Goal: Information Seeking & Learning: Learn about a topic

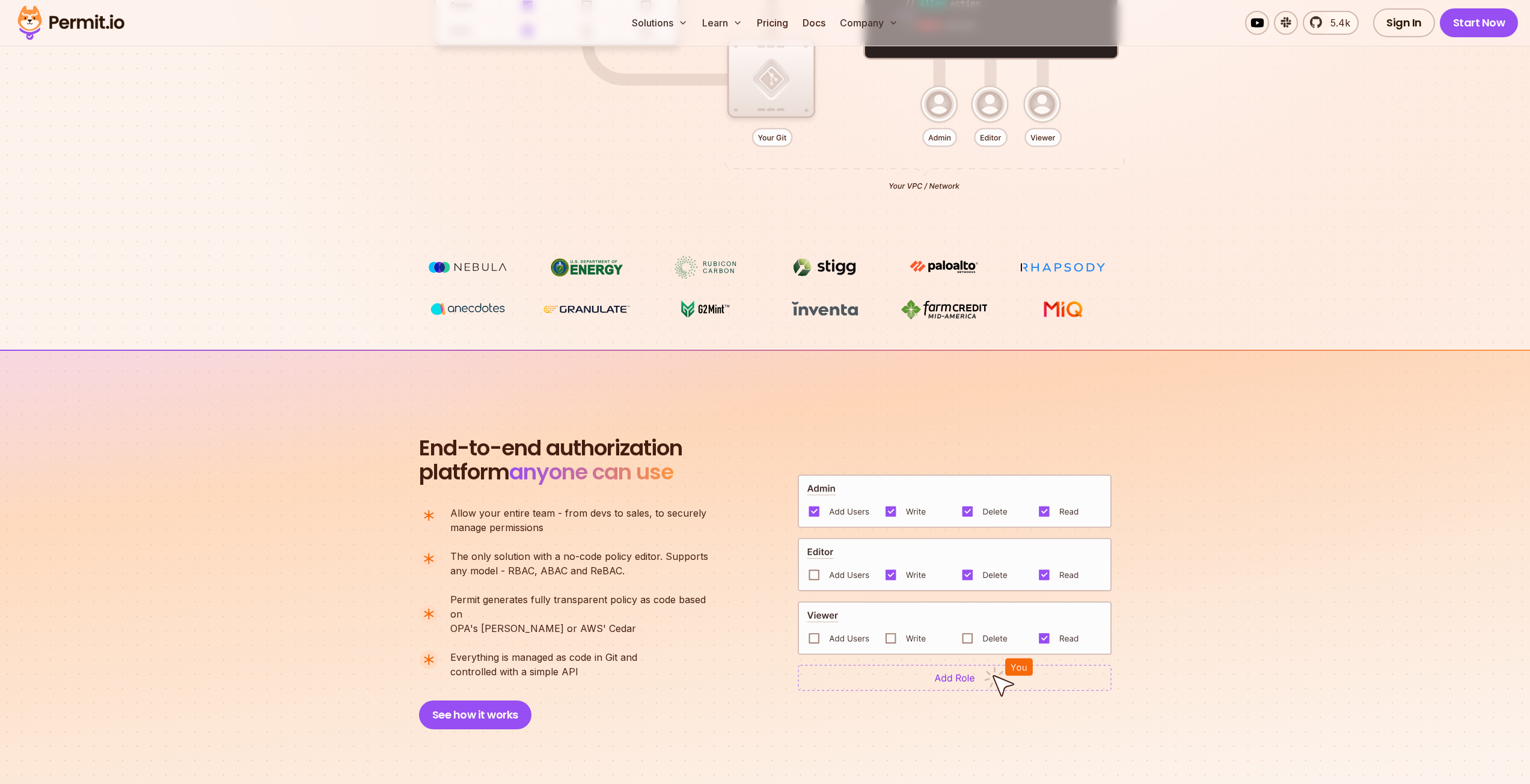
scroll to position [540, 0]
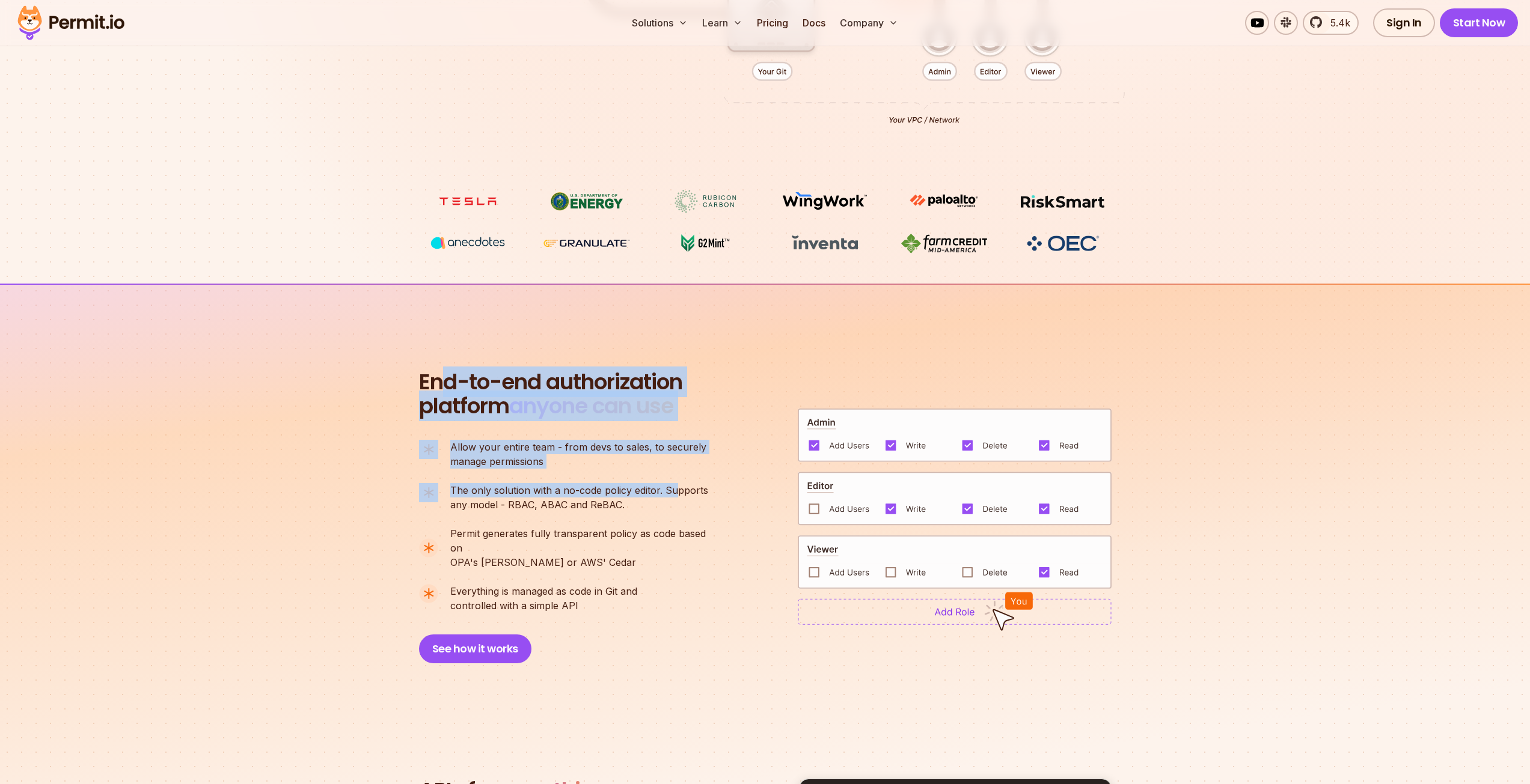
drag, startPoint x: 461, startPoint y: 373, endPoint x: 678, endPoint y: 492, distance: 247.5
click at [677, 490] on div "End-to-end authorization platform anyone can use A no-code authorization platfo…" at bounding box center [568, 516] width 300 height 293
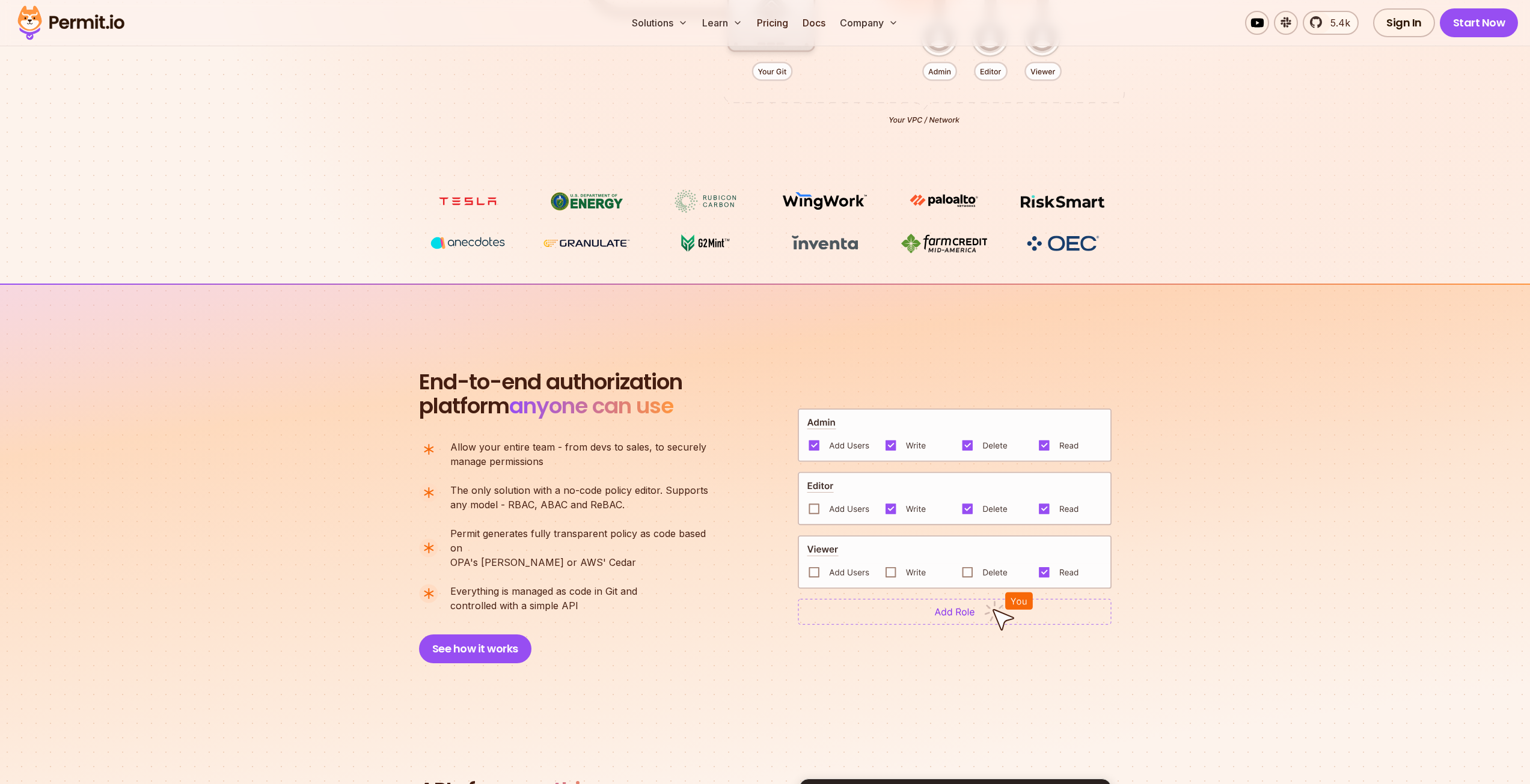
click at [685, 517] on ul "Allow your entire team - from devs to sales, to securely manage permissions The…" at bounding box center [568, 526] width 299 height 173
drag, startPoint x: 646, startPoint y: 440, endPoint x: 646, endPoint y: 544, distance: 104.0
click at [653, 507] on ul "Allow your entire team - from devs to sales, to securely manage permissions The…" at bounding box center [568, 526] width 299 height 173
click at [643, 558] on ul "Allow your entire team - from devs to sales, to securely manage permissions The…" at bounding box center [568, 526] width 299 height 173
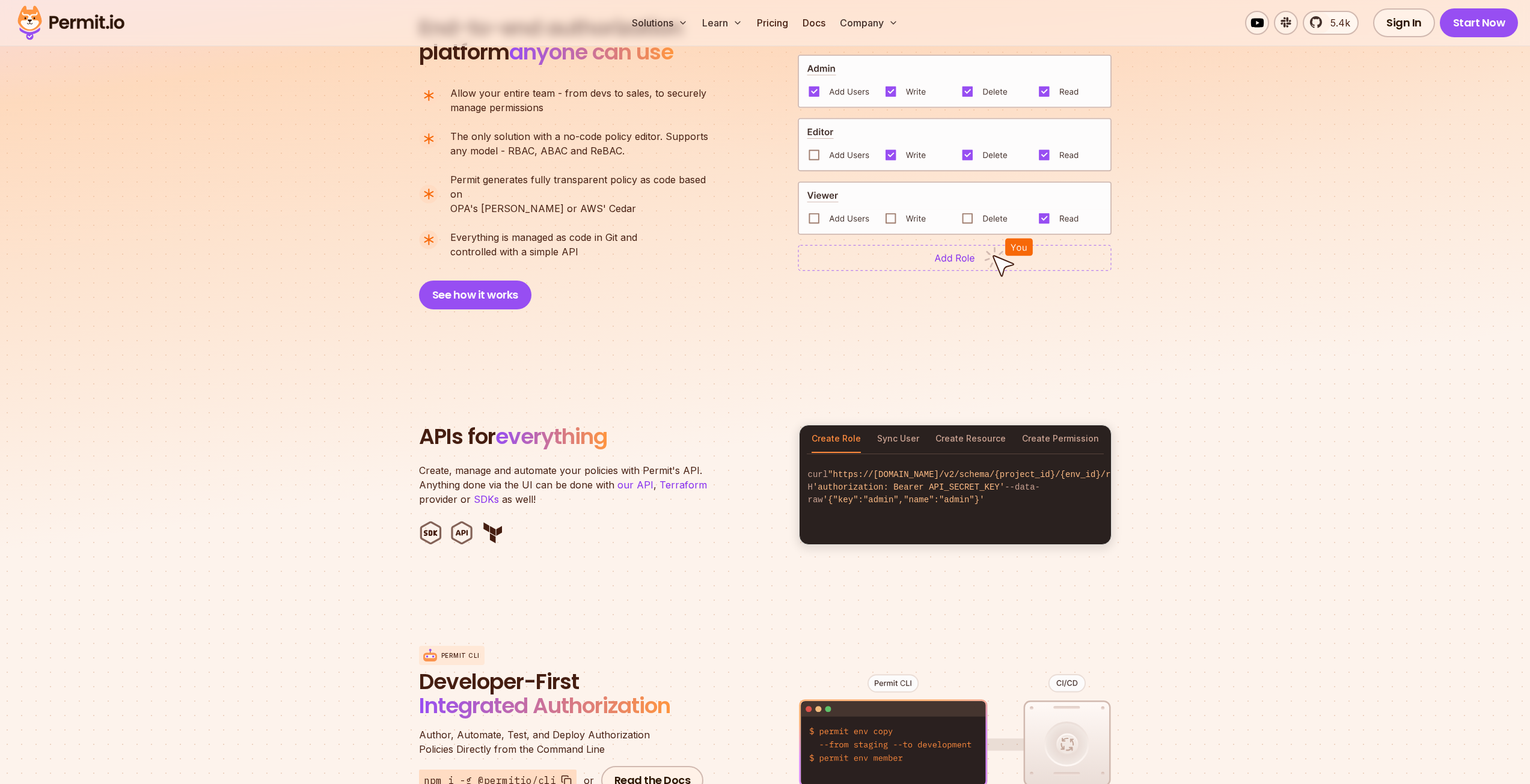
scroll to position [901, 0]
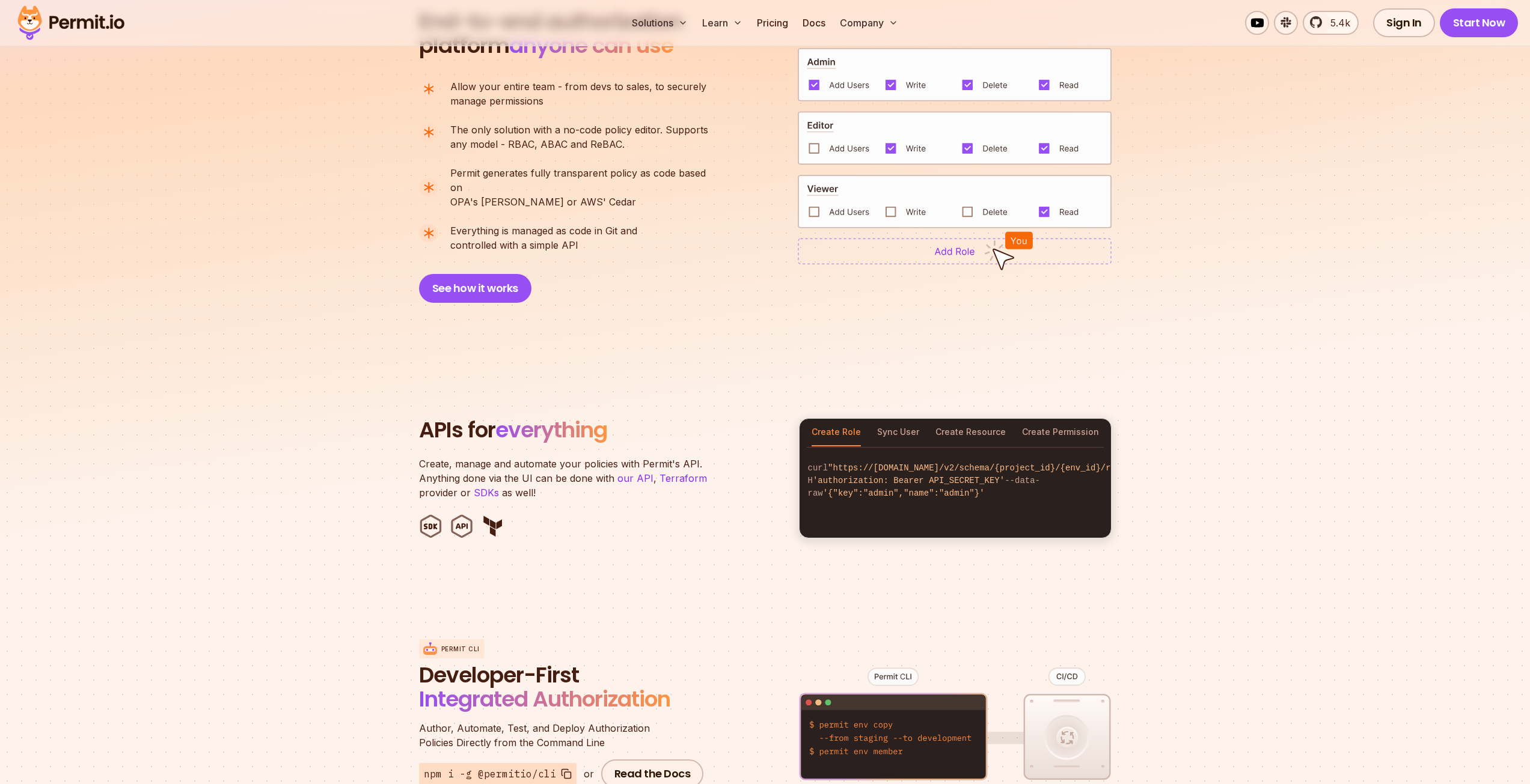
click at [592, 473] on p "Create, manage and automate your policies with Permit's API. Anything done via …" at bounding box center [568, 478] width 300 height 43
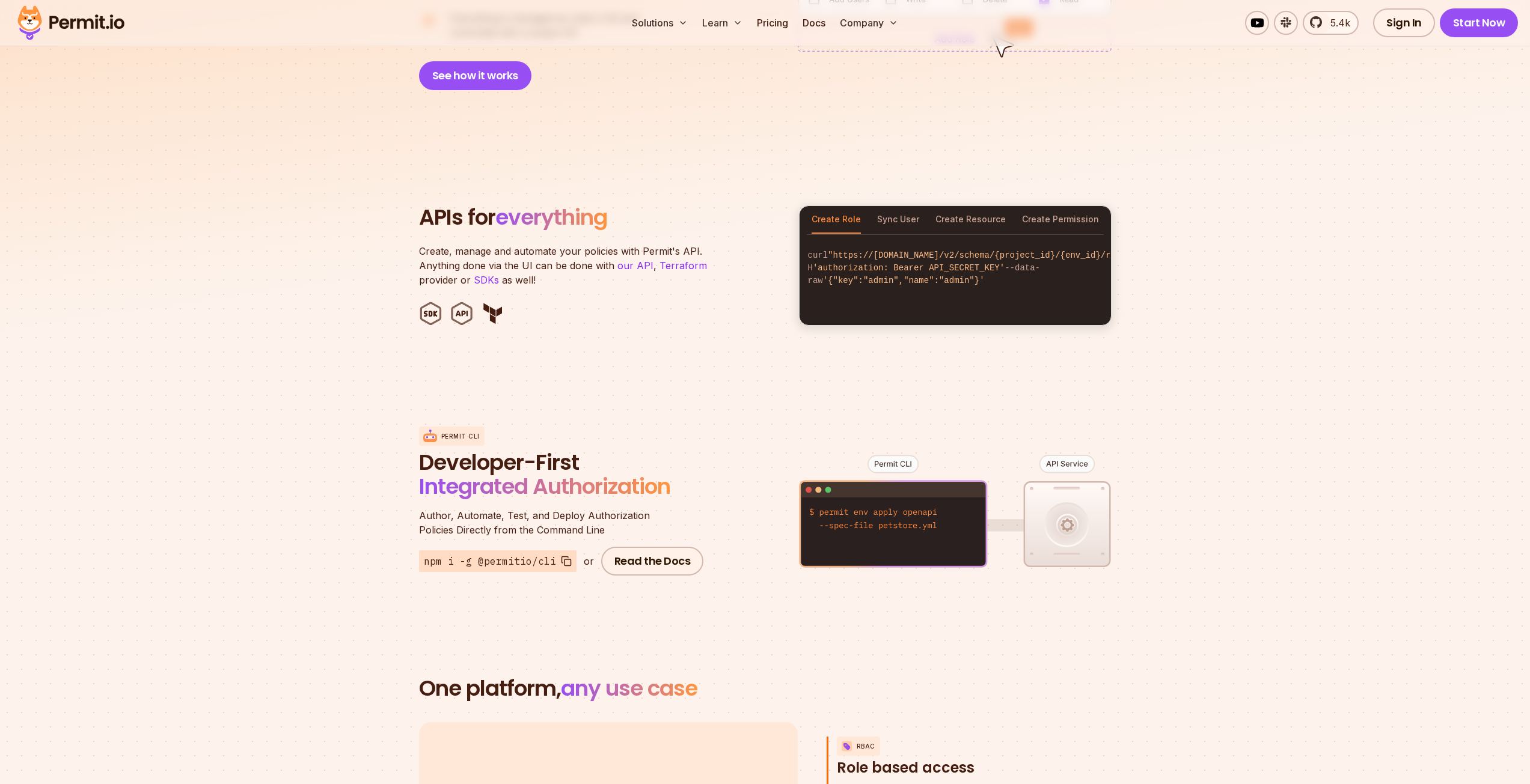
scroll to position [1201, 0]
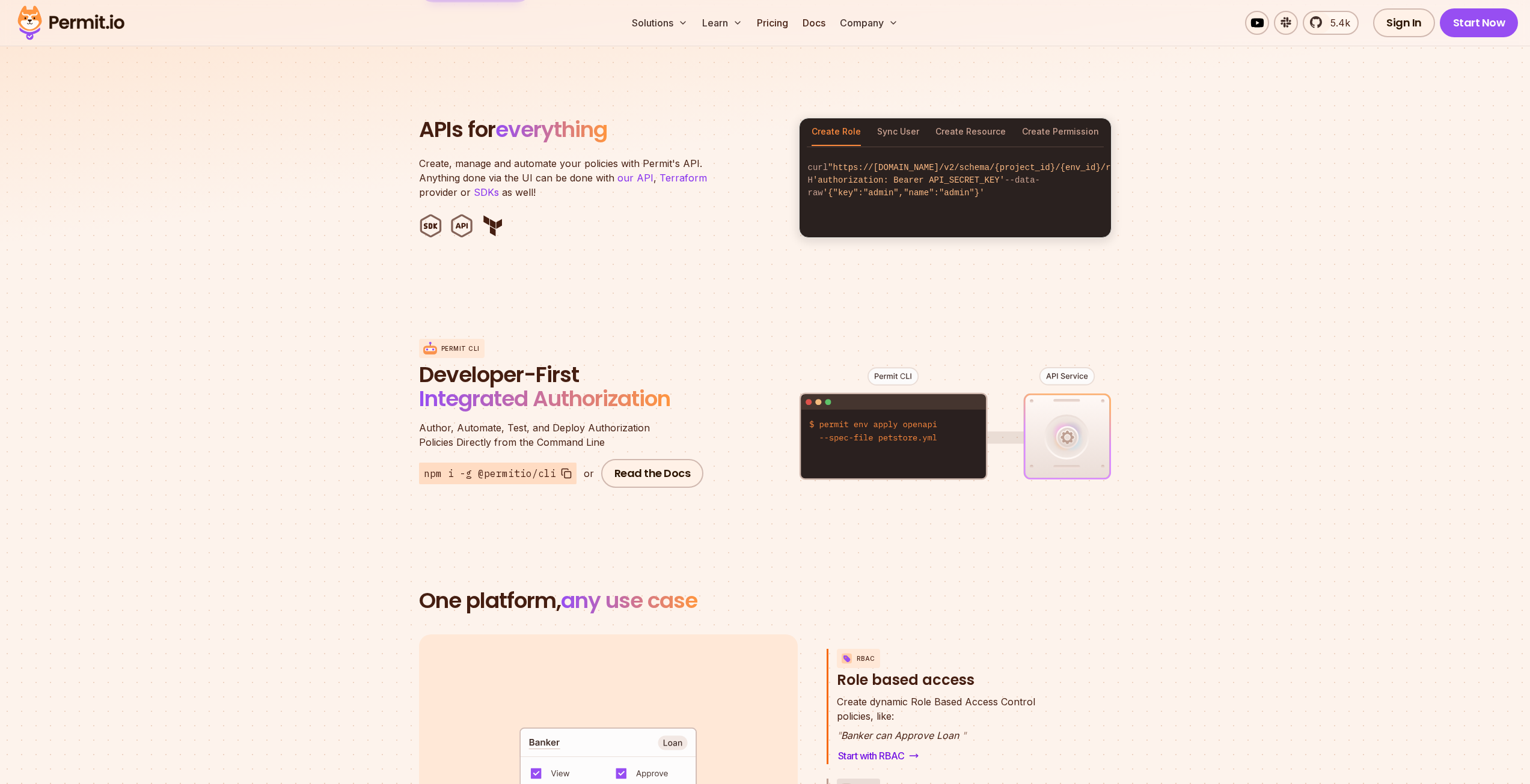
drag, startPoint x: 413, startPoint y: 369, endPoint x: 607, endPoint y: 363, distance: 194.1
click at [604, 362] on section "Permit CLI Developer-First Integrated Authorization Author, Automate, Test, and…" at bounding box center [765, 413] width 1530 height 236
click at [663, 395] on span "Integrated Authorization" at bounding box center [544, 398] width 251 height 30
click at [810, 430] on figure at bounding box center [955, 432] width 312 height 236
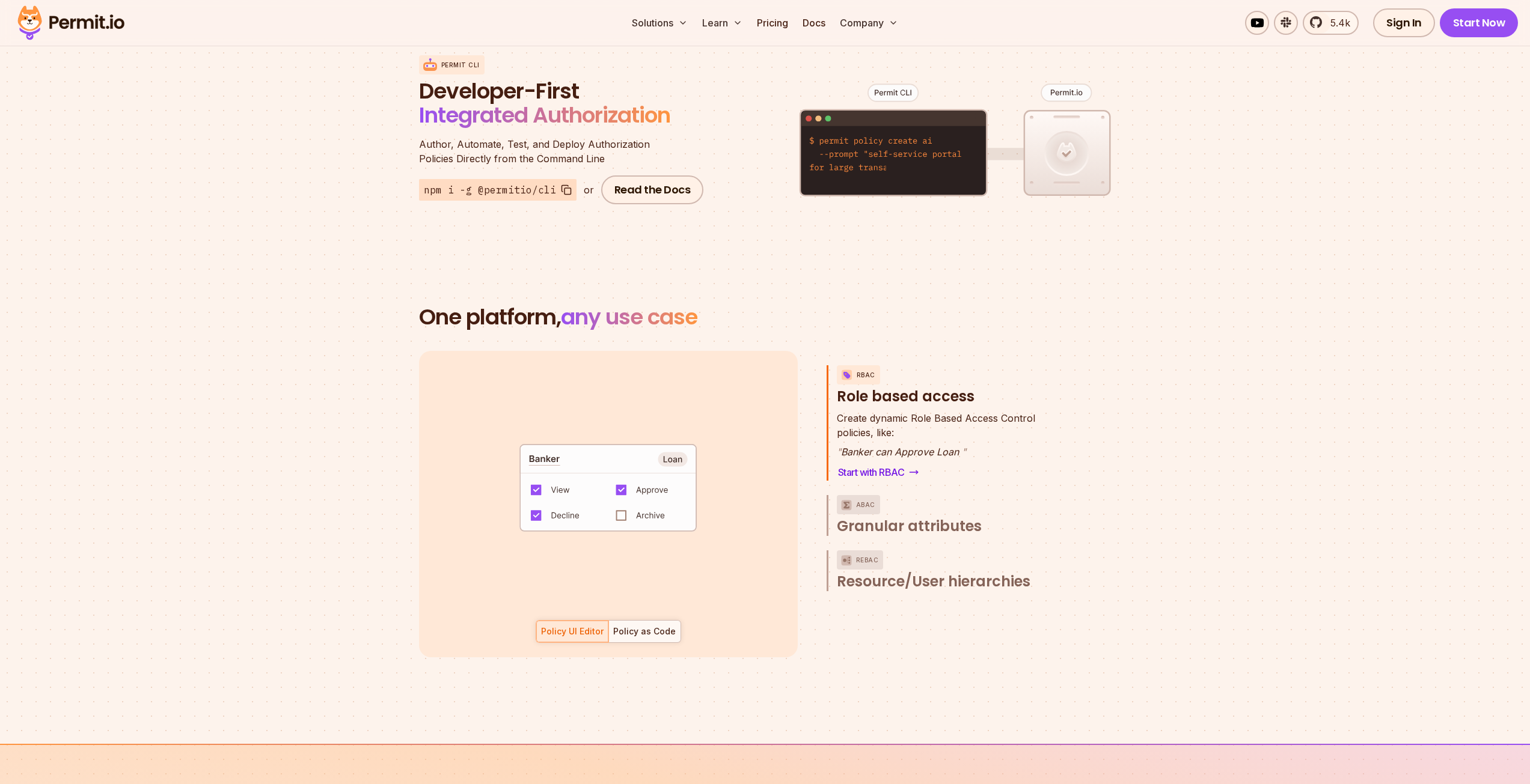
scroll to position [1501, 0]
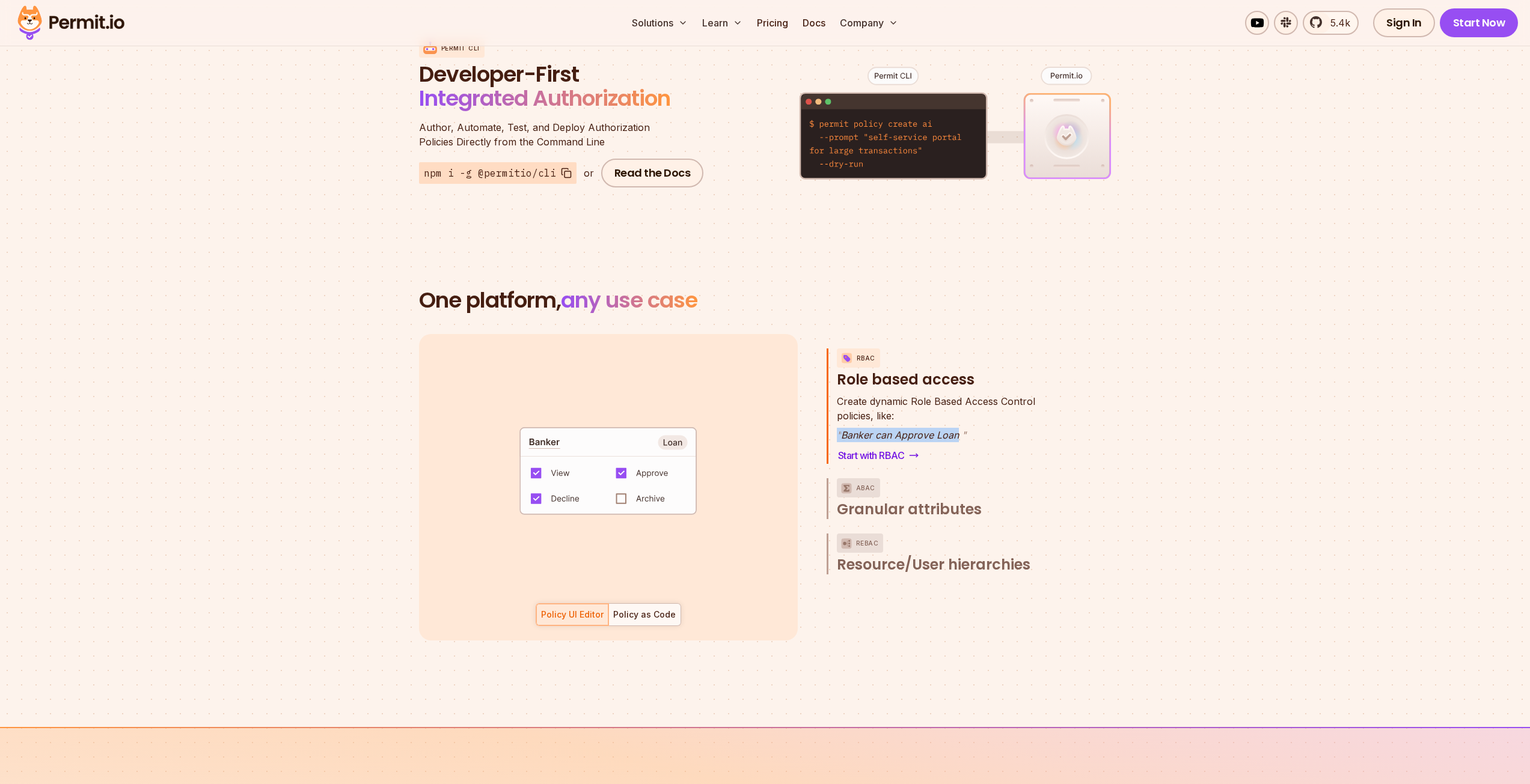
drag, startPoint x: 953, startPoint y: 403, endPoint x: 954, endPoint y: 463, distance: 60.0
click at [954, 462] on div "RBAC Role based access Create dynamic Role Based Access Control policies, like:…" at bounding box center [944, 487] width 234 height 306
click at [1144, 460] on section "One platform, any use case RBAC Role based access default allow := false allow …" at bounding box center [765, 479] width 1530 height 496
drag, startPoint x: 850, startPoint y: 381, endPoint x: 1130, endPoint y: 413, distance: 281.8
click at [1130, 413] on section "One platform, any use case RBAC Role based access default allow := false allow …" at bounding box center [765, 479] width 1530 height 496
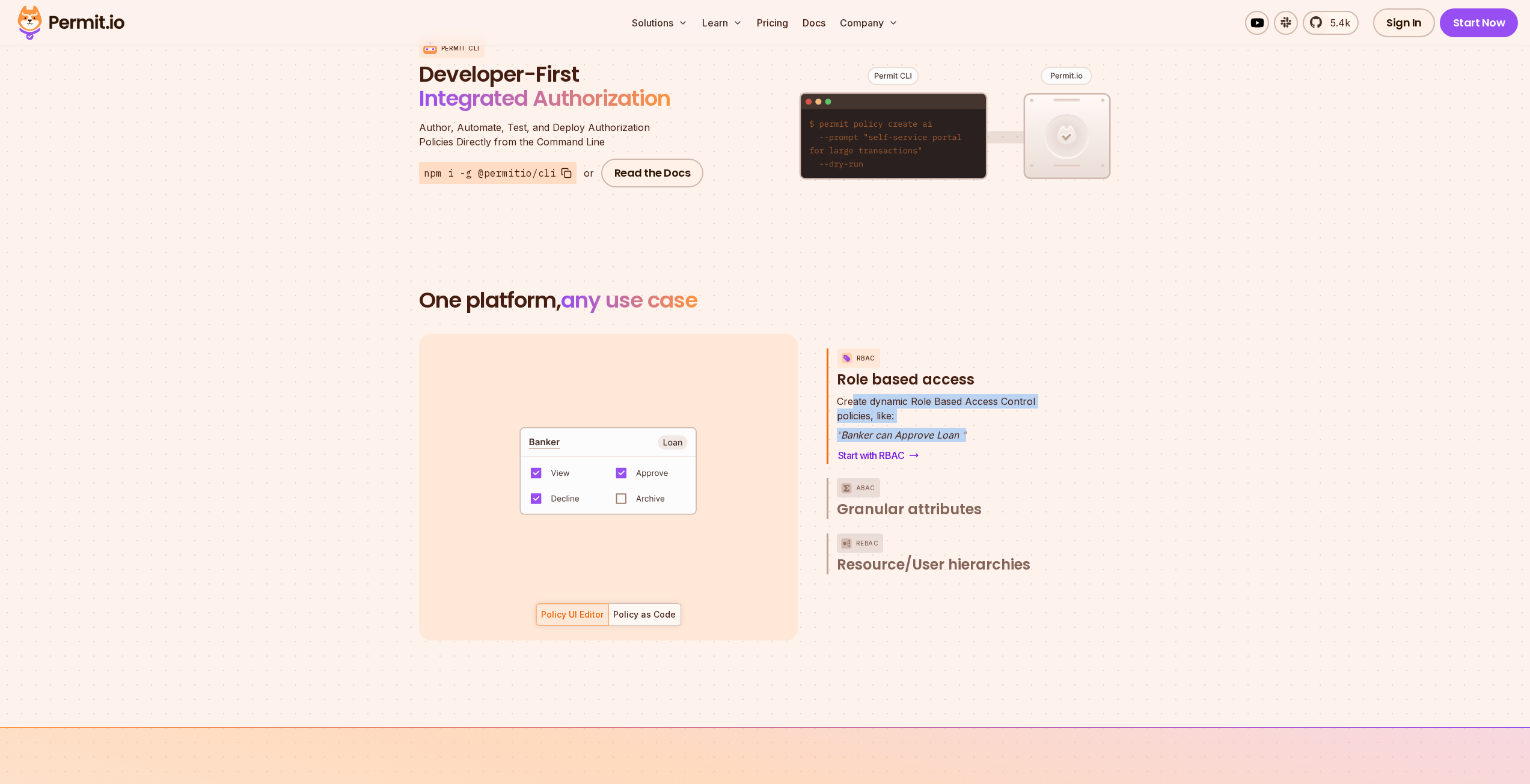
click at [1130, 413] on section "One platform, any use case RBAC Role based access default allow := false allow …" at bounding box center [765, 479] width 1530 height 496
drag, startPoint x: 908, startPoint y: 418, endPoint x: 940, endPoint y: 417, distance: 32.0
click at [939, 428] on p "" Banker can Approve Loan "" at bounding box center [935, 435] width 198 height 15
click at [971, 428] on p "" Banker can Approve Loan "" at bounding box center [935, 435] width 198 height 15
click at [919, 500] on span "Granular attributes" at bounding box center [908, 509] width 144 height 19
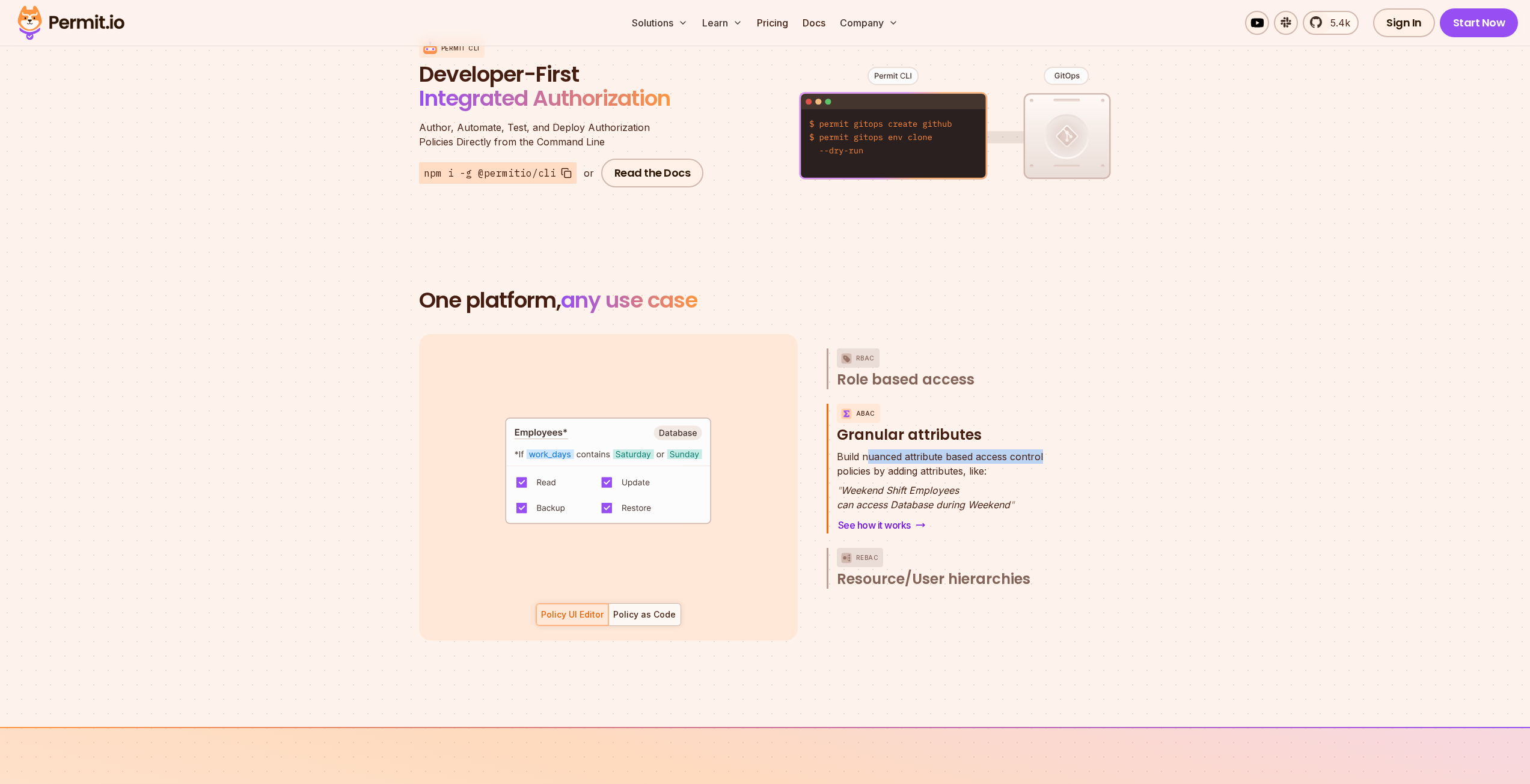
drag, startPoint x: 877, startPoint y: 442, endPoint x: 1049, endPoint y: 443, distance: 172.0
click at [1049, 449] on div "Build nuanced attribute based access control policies by adding attributes, lik…" at bounding box center [948, 491] width 224 height 84
click at [1041, 483] on p "" Weekend Shift Employees can access Database during Weekend "" at bounding box center [939, 497] width 206 height 29
drag, startPoint x: 909, startPoint y: 459, endPoint x: 1040, endPoint y: 462, distance: 131.0
click at [1040, 462] on p "Build nuanced attribute based access control policies by adding attributes, lik…" at bounding box center [939, 463] width 206 height 29
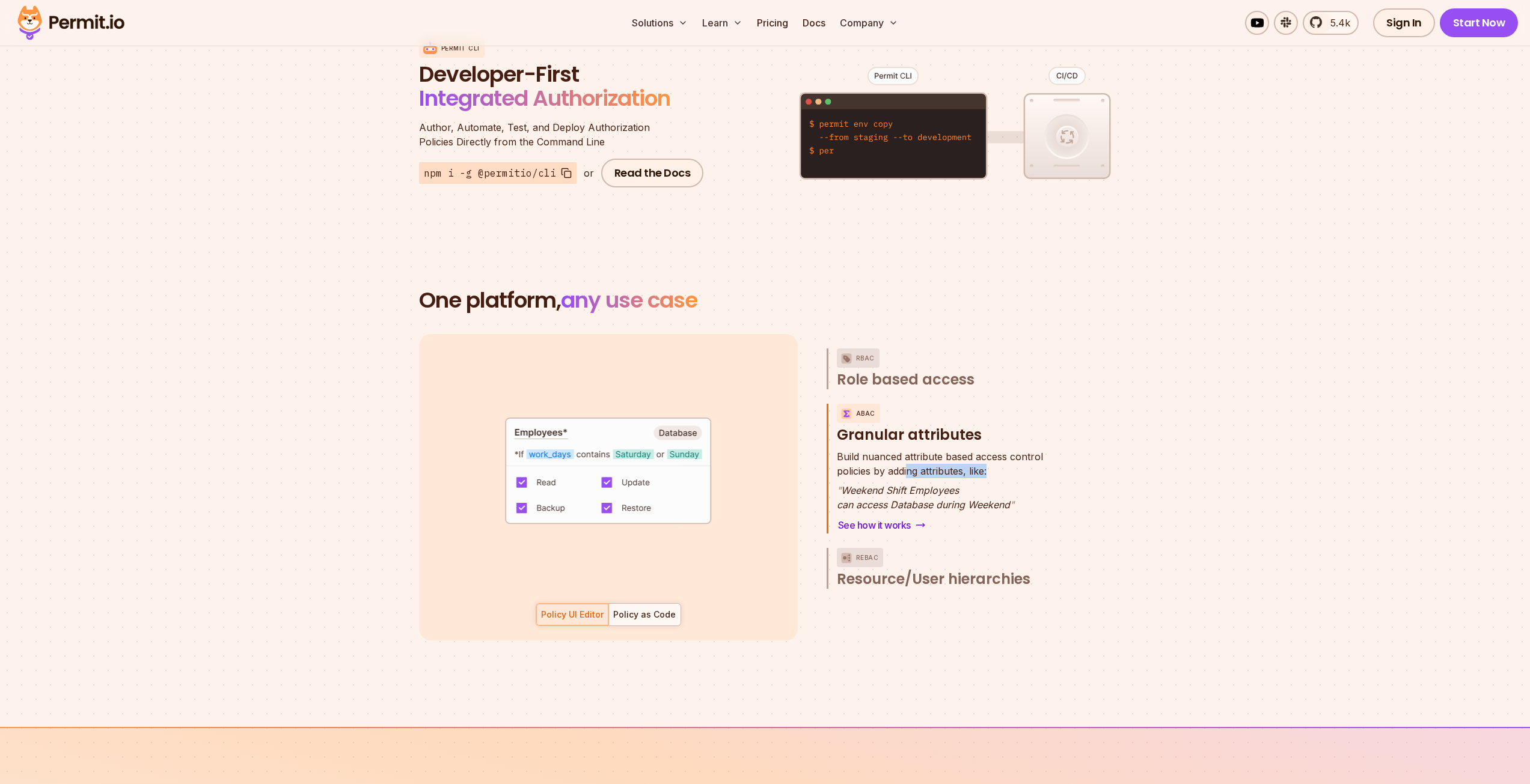
click at [1040, 462] on p "Build nuanced attribute based access control policies by adding attributes, lik…" at bounding box center [939, 463] width 206 height 29
drag, startPoint x: 850, startPoint y: 477, endPoint x: 995, endPoint y: 481, distance: 145.1
click at [995, 483] on p "" Weekend Shift Employees can access Database during Weekend "" at bounding box center [939, 497] width 206 height 29
drag, startPoint x: 863, startPoint y: 489, endPoint x: 1104, endPoint y: 500, distance: 241.3
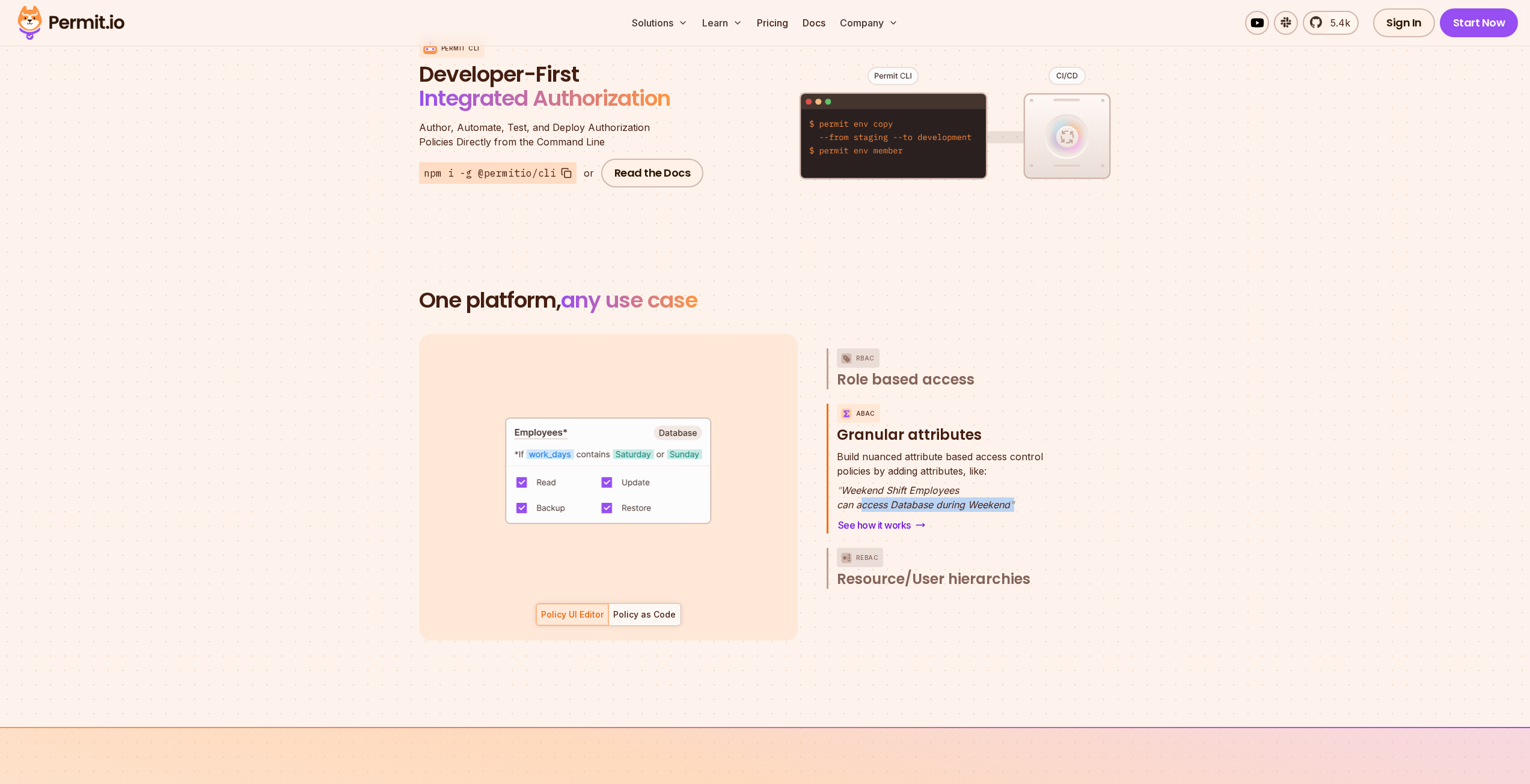
click at [1104, 500] on div "default allow := false allow if { some role in data.users[input.user].roles act…" at bounding box center [765, 487] width 693 height 306
click at [842, 548] on div "ReBAC" at bounding box center [860, 558] width 47 height 19
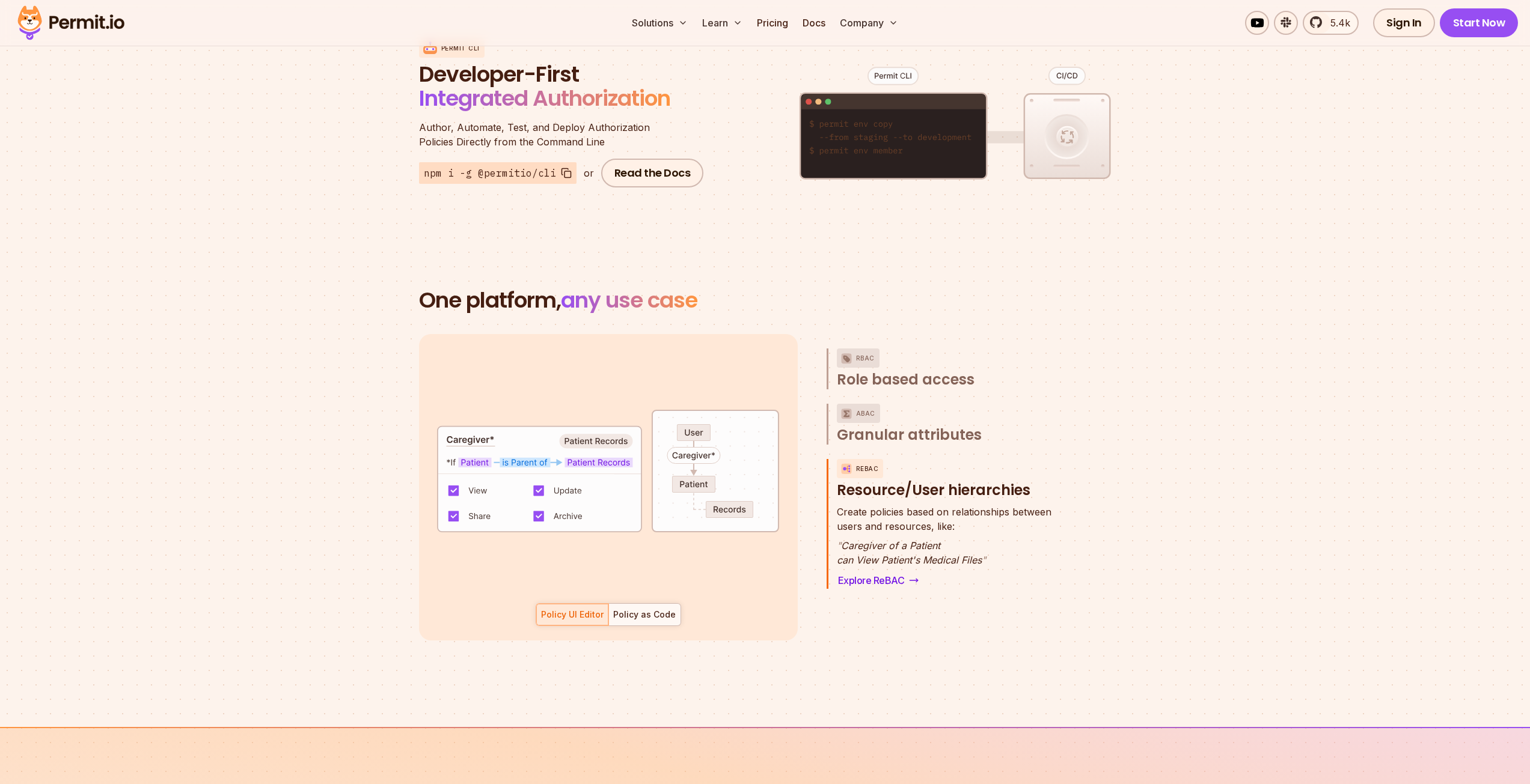
click at [870, 507] on p "Create policies based on relationships between users and resources, like:" at bounding box center [944, 519] width 214 height 29
drag, startPoint x: 850, startPoint y: 478, endPoint x: 1013, endPoint y: 474, distance: 163.0
click at [992, 474] on h3 "ReBAC Resource/User hierarchies" at bounding box center [948, 479] width 224 height 41
click at [1047, 478] on h3 "ReBAC Resource/User hierarchies" at bounding box center [948, 479] width 224 height 41
click at [829, 495] on div "ReBAC Resource/User hierarchies Create policies based on relationships between …" at bounding box center [944, 524] width 234 height 130
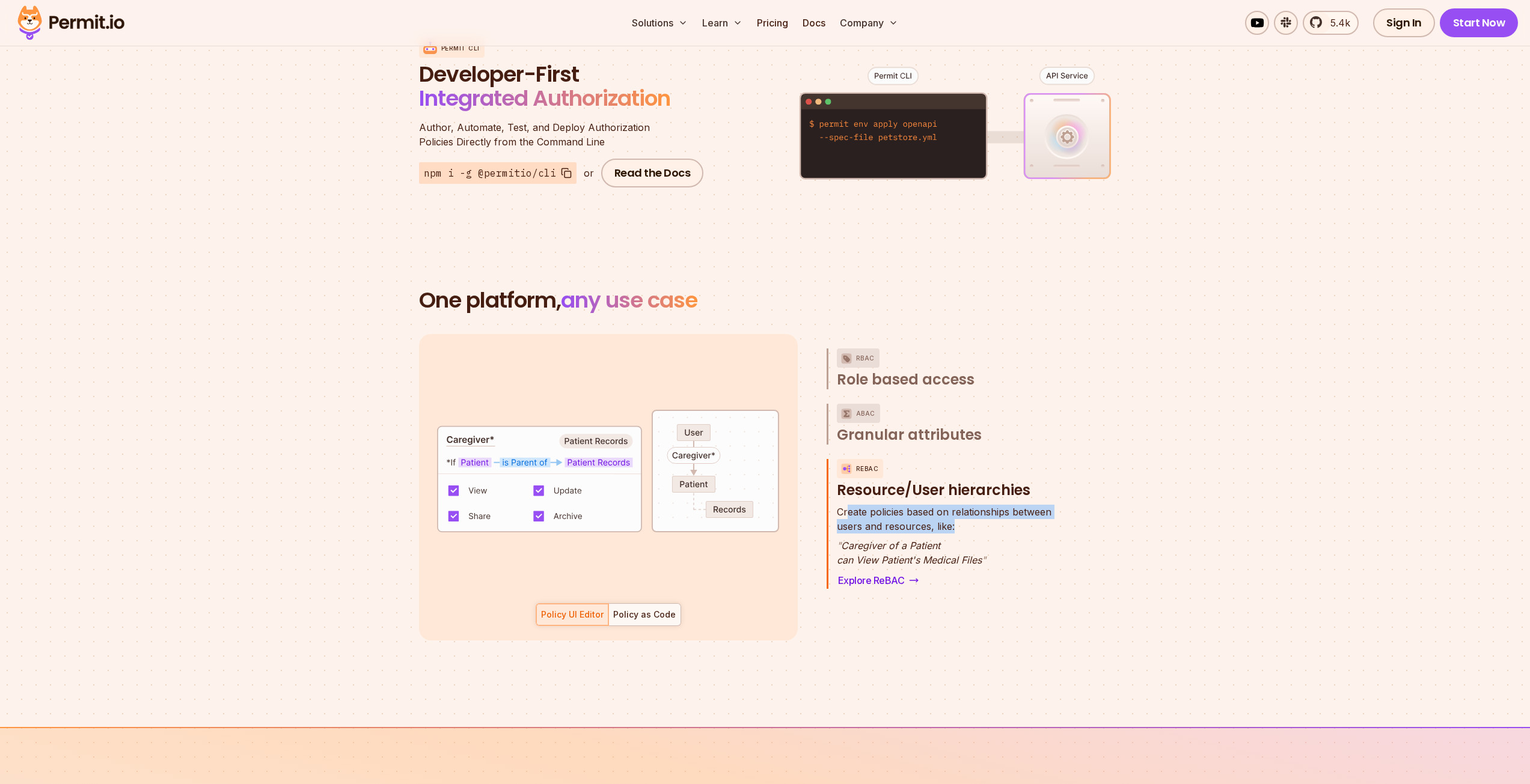
drag, startPoint x: 846, startPoint y: 502, endPoint x: 1064, endPoint y: 519, distance: 218.7
click at [1064, 519] on div "default allow := false allow if { some role in data.users[input.user].roles act…" at bounding box center [765, 487] width 693 height 306
click at [995, 518] on p "Create policies based on relationships between users and resources, like:" at bounding box center [944, 519] width 214 height 29
click at [657, 567] on div "Policy as Code" at bounding box center [644, 615] width 62 height 12
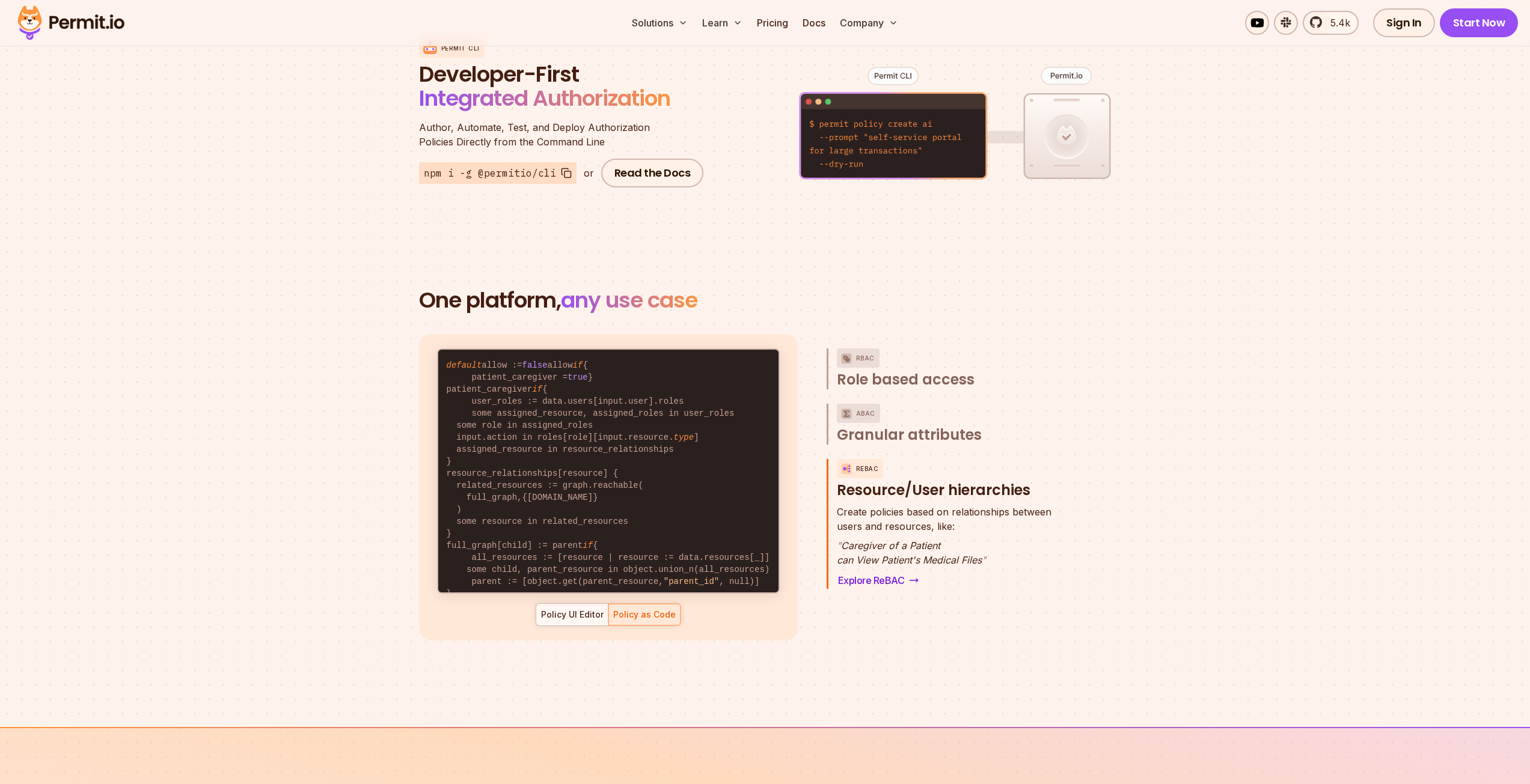
click at [571, 475] on code "default allow := false allow if { patient_caregiver = true } patient_caregiver …" at bounding box center [608, 485] width 340 height 271
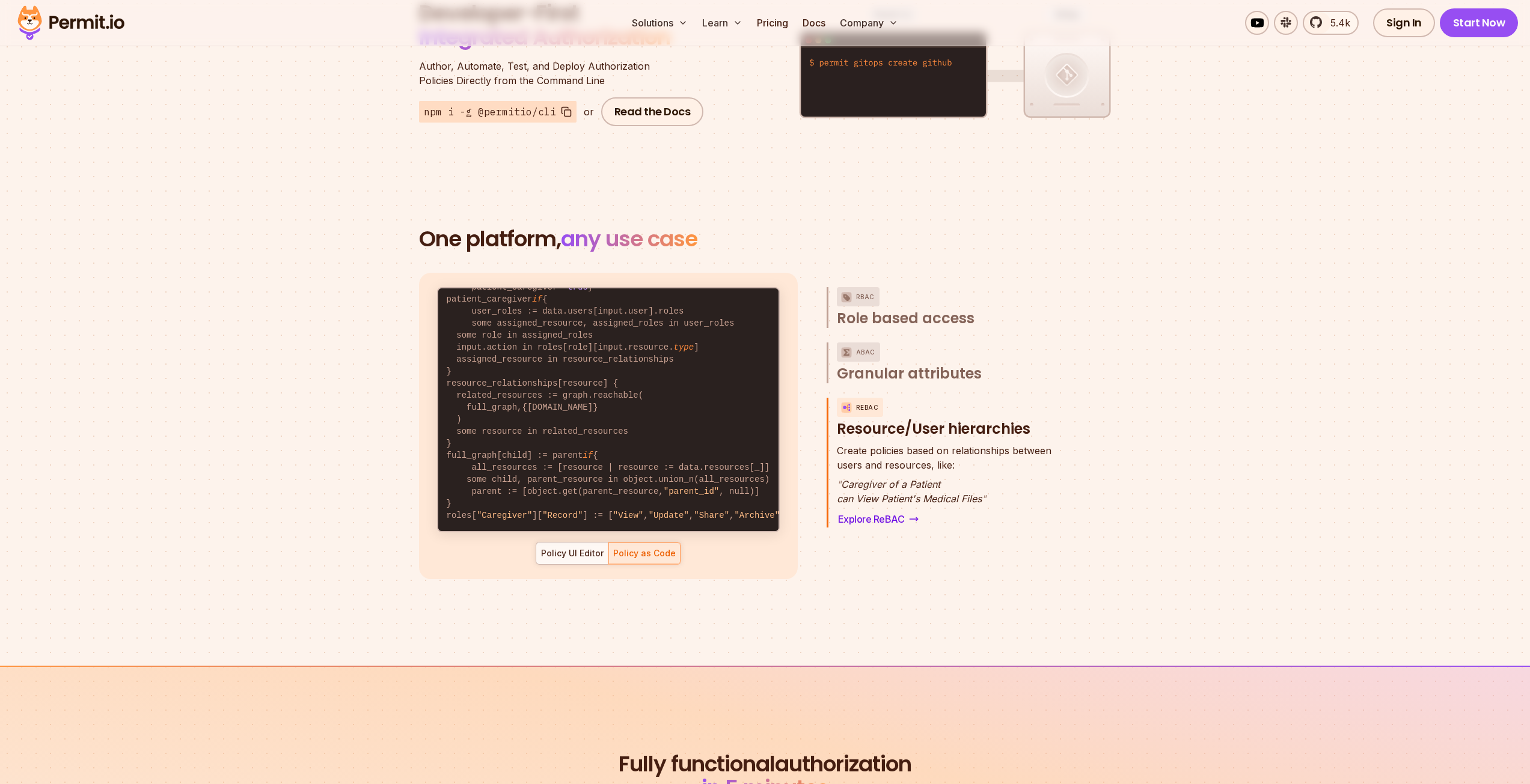
scroll to position [1622, 0]
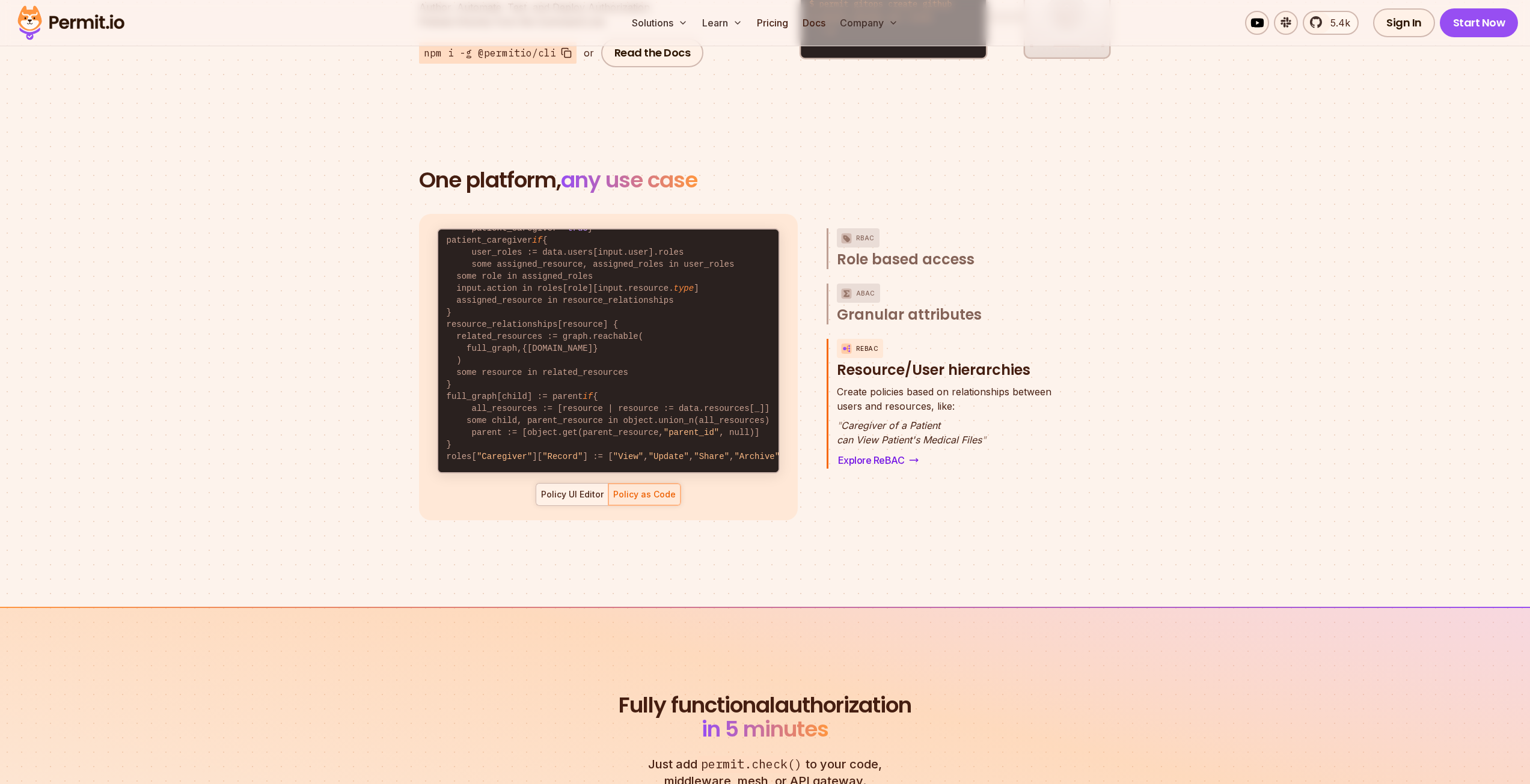
click at [570, 488] on div "Policy UI Editor" at bounding box center [572, 494] width 62 height 12
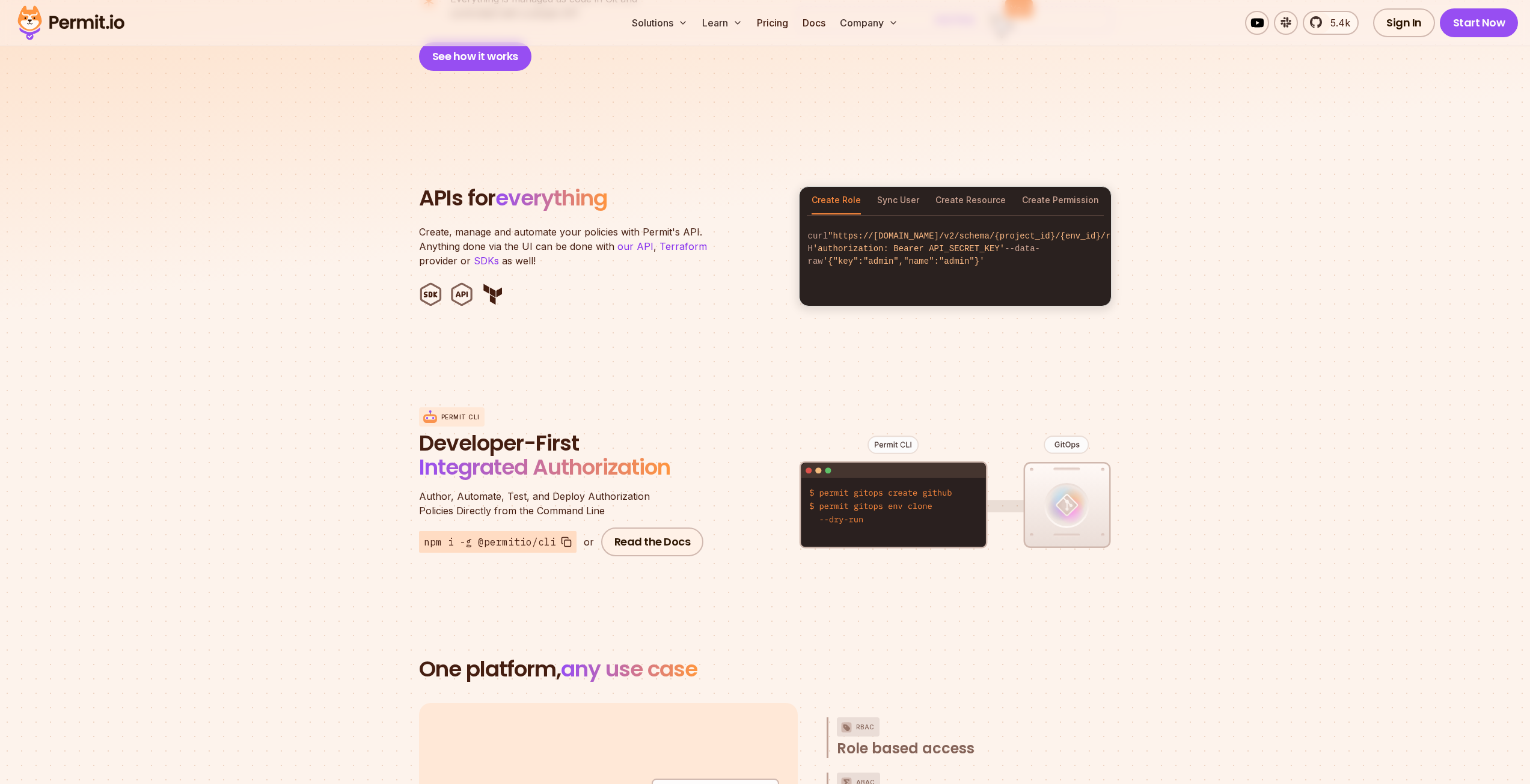
scroll to position [0, 0]
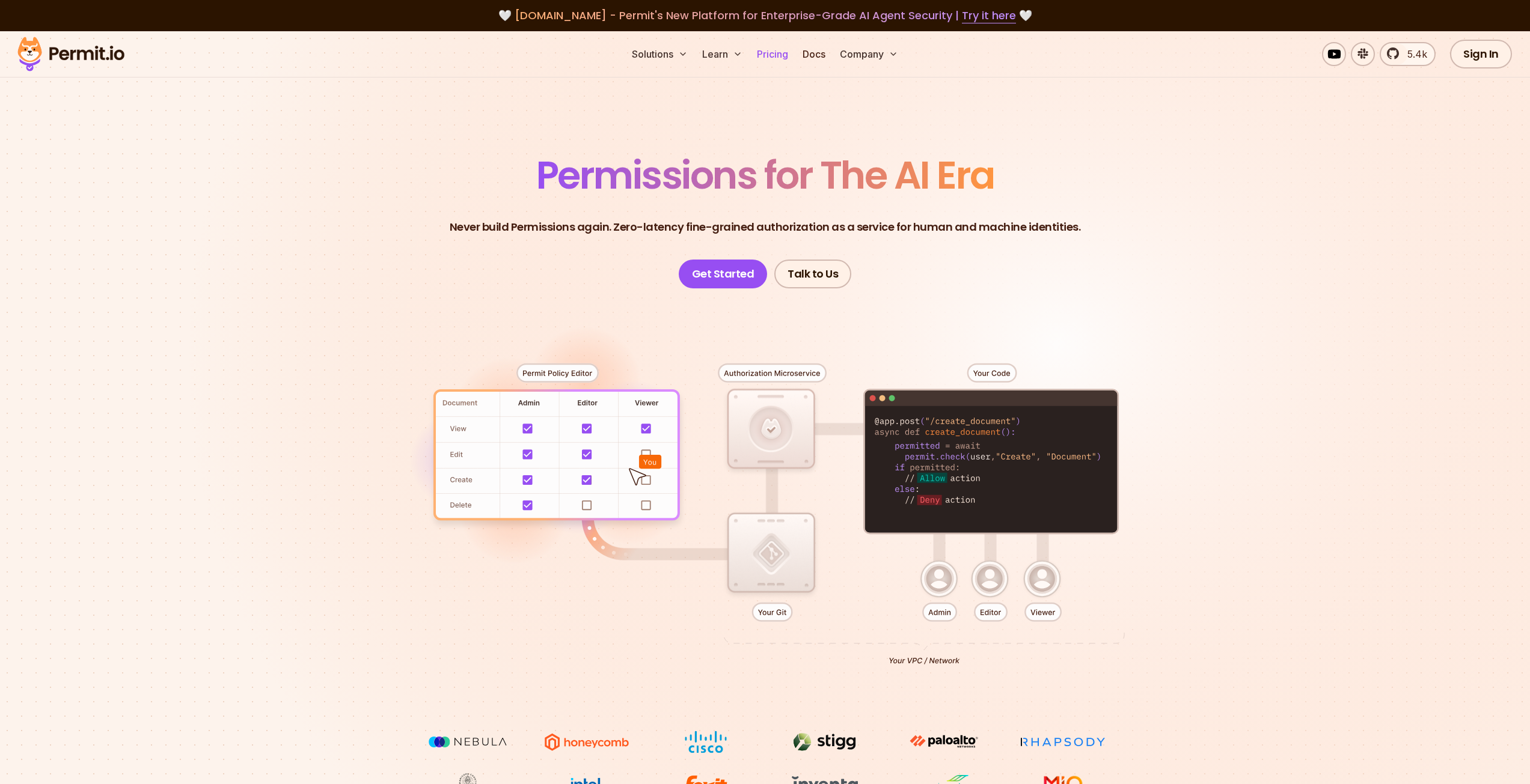
click at [775, 56] on link "Pricing" at bounding box center [771, 54] width 41 height 24
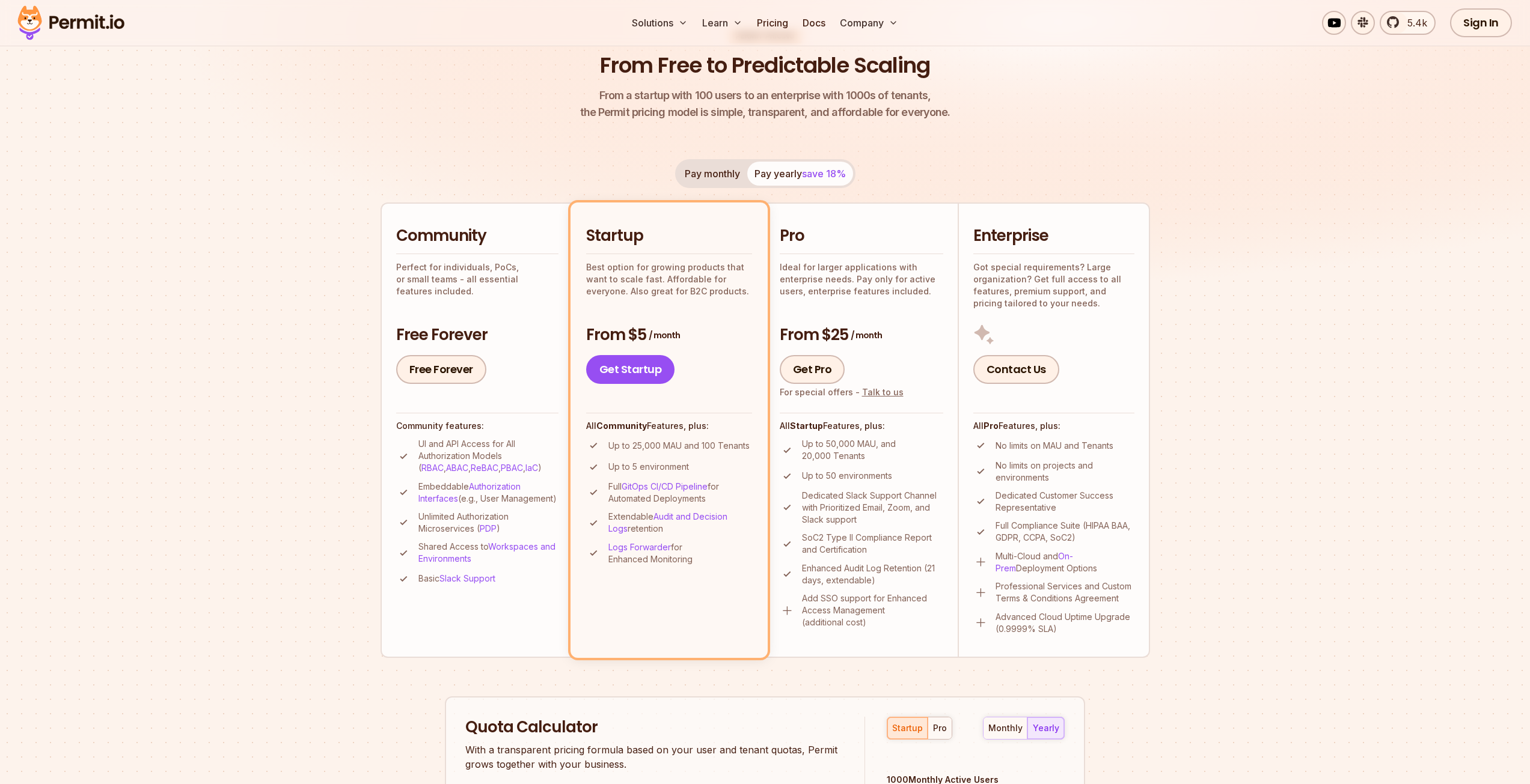
scroll to position [120, 0]
click at [676, 265] on p "Best option for growing products that want to scale fast. Affordable for everyo…" at bounding box center [669, 277] width 166 height 36
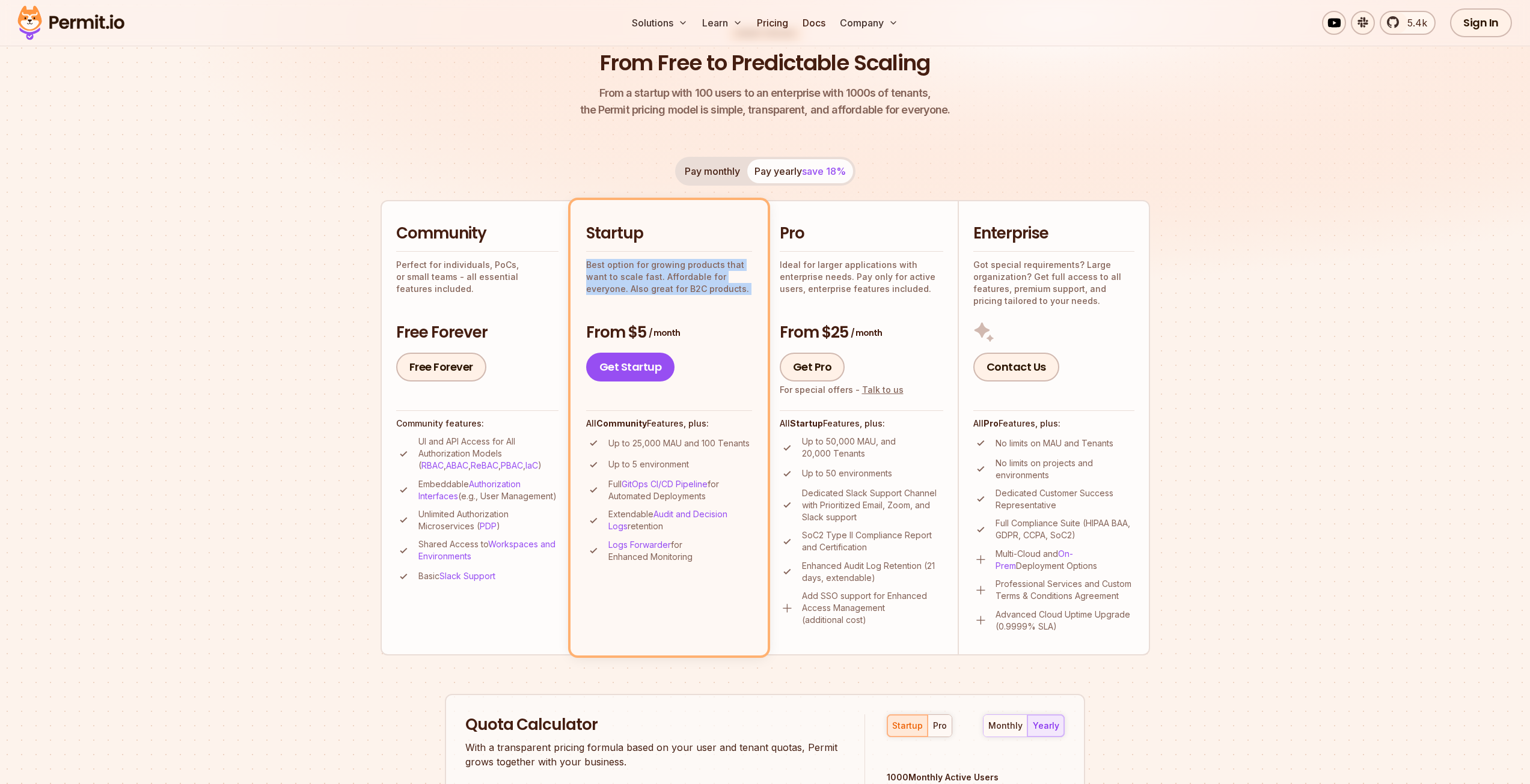
click at [676, 265] on p "Best option for growing products that want to scale fast. Affordable for everyo…" at bounding box center [669, 277] width 166 height 36
click at [684, 303] on div "Startup Best option for growing products that want to scale fast. Affordable fo…" at bounding box center [669, 302] width 166 height 158
click at [682, 291] on p "Best option for growing products that want to scale fast. Affordable for everyo…" at bounding box center [669, 277] width 166 height 36
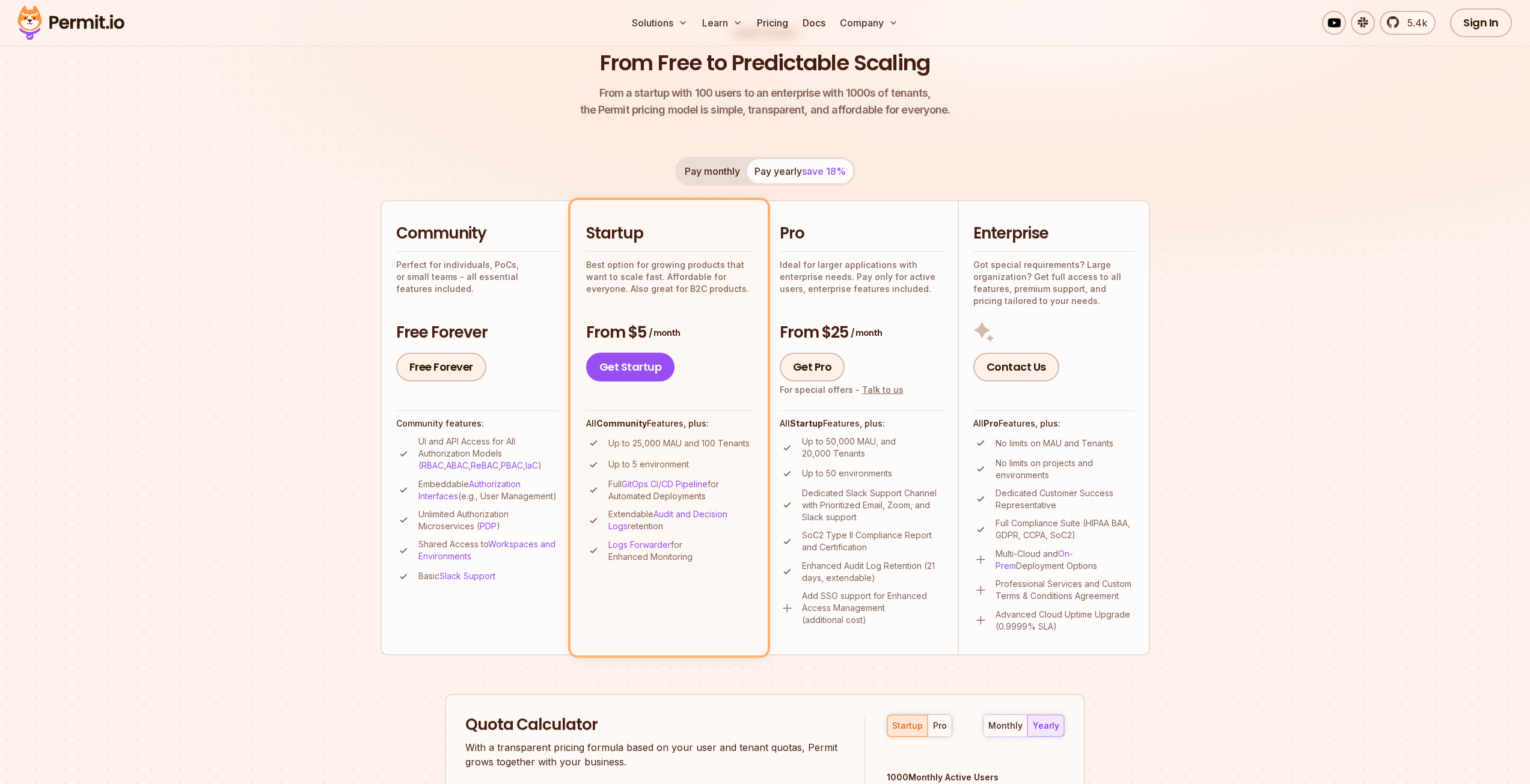
click at [675, 341] on h3 "From $5 / month" at bounding box center [669, 332] width 166 height 22
drag, startPoint x: 619, startPoint y: 418, endPoint x: 695, endPoint y: 412, distance: 76.2
click at [695, 412] on div "All Community Features, plus: Up to 25,000 MAU and 100 Tenants Up to 5 environm…" at bounding box center [669, 487] width 166 height 152
click at [700, 448] on p "Up to 25,000 MAU and 100 Tenants" at bounding box center [678, 443] width 141 height 12
drag, startPoint x: 615, startPoint y: 445, endPoint x: 762, endPoint y: 439, distance: 147.1
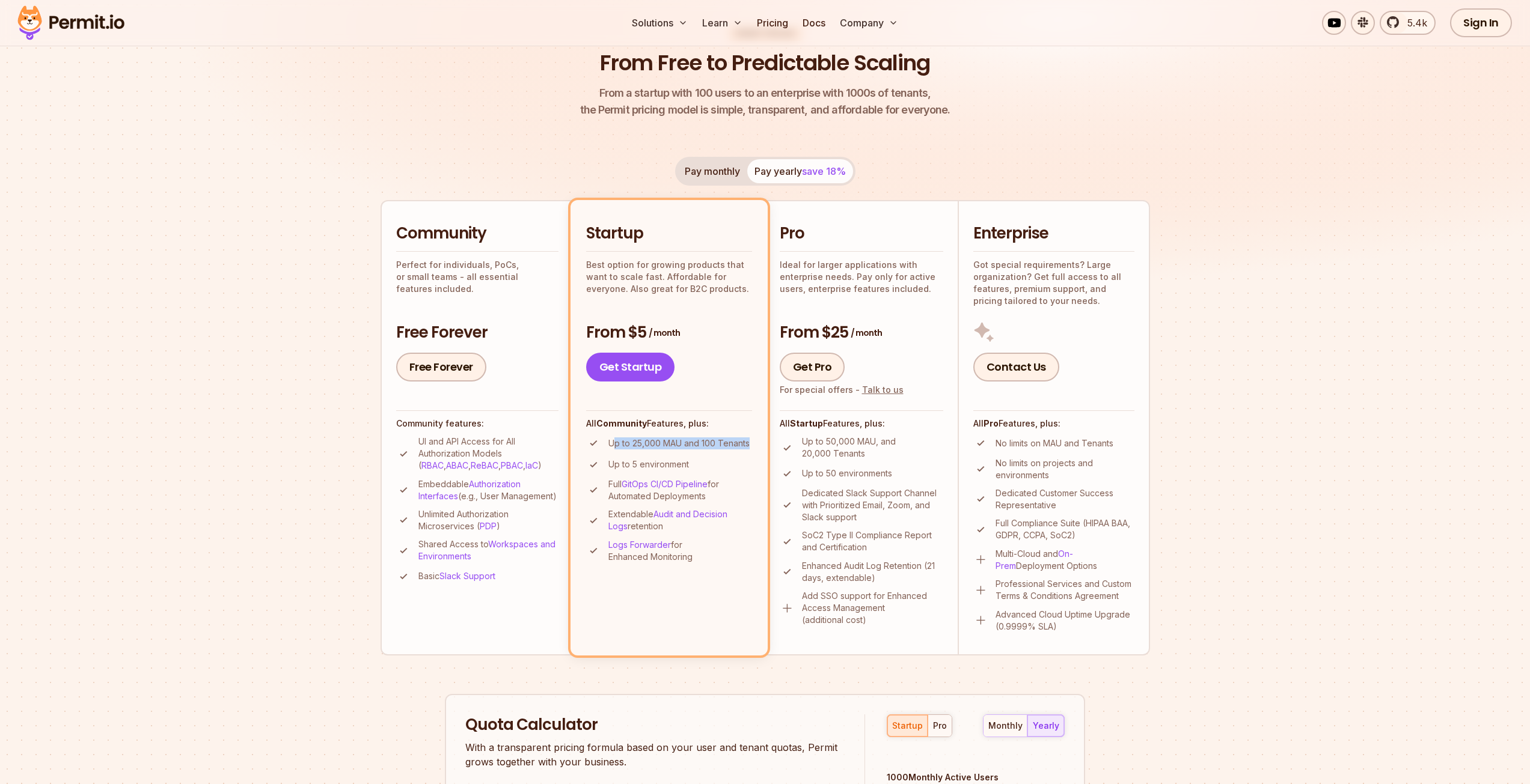
click at [762, 439] on li "Startup Best option for growing products that want to scale fast. Affordable fo…" at bounding box center [669, 427] width 197 height 455
click at [708, 456] on ul "Up to 25,000 MAU and 100 Tenants Up to 5 environment Full GitOps CI/CD Pipeline…" at bounding box center [669, 499] width 166 height 127
drag, startPoint x: 679, startPoint y: 446, endPoint x: 734, endPoint y: 454, distance: 55.6
click at [727, 453] on ul "Up to 25,000 MAU and 100 Tenants Up to 5 environment Full GitOps CI/CD Pipeline…" at bounding box center [669, 499] width 166 height 127
click at [722, 467] on li "Up to 5 environment" at bounding box center [669, 464] width 166 height 15
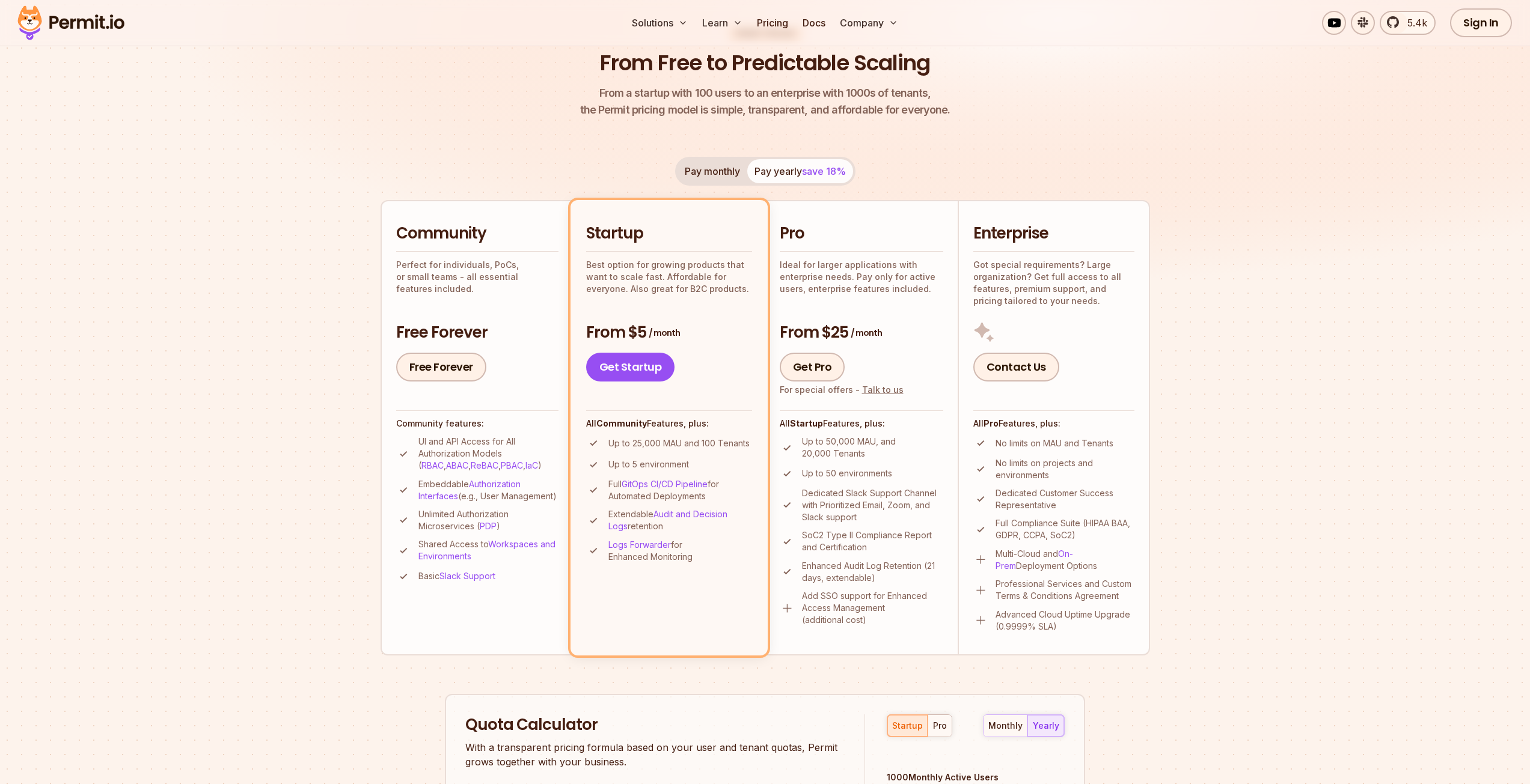
click at [697, 437] on p "Up to 25,000 MAU and 100 Tenants" at bounding box center [678, 443] width 141 height 12
click at [697, 456] on ul "Up to 25,000 MAU and 100 Tenants Up to 5 environment Full GitOps CI/CD Pipeline…" at bounding box center [669, 499] width 166 height 127
click at [655, 468] on p "Up to 5 environment" at bounding box center [648, 464] width 80 height 12
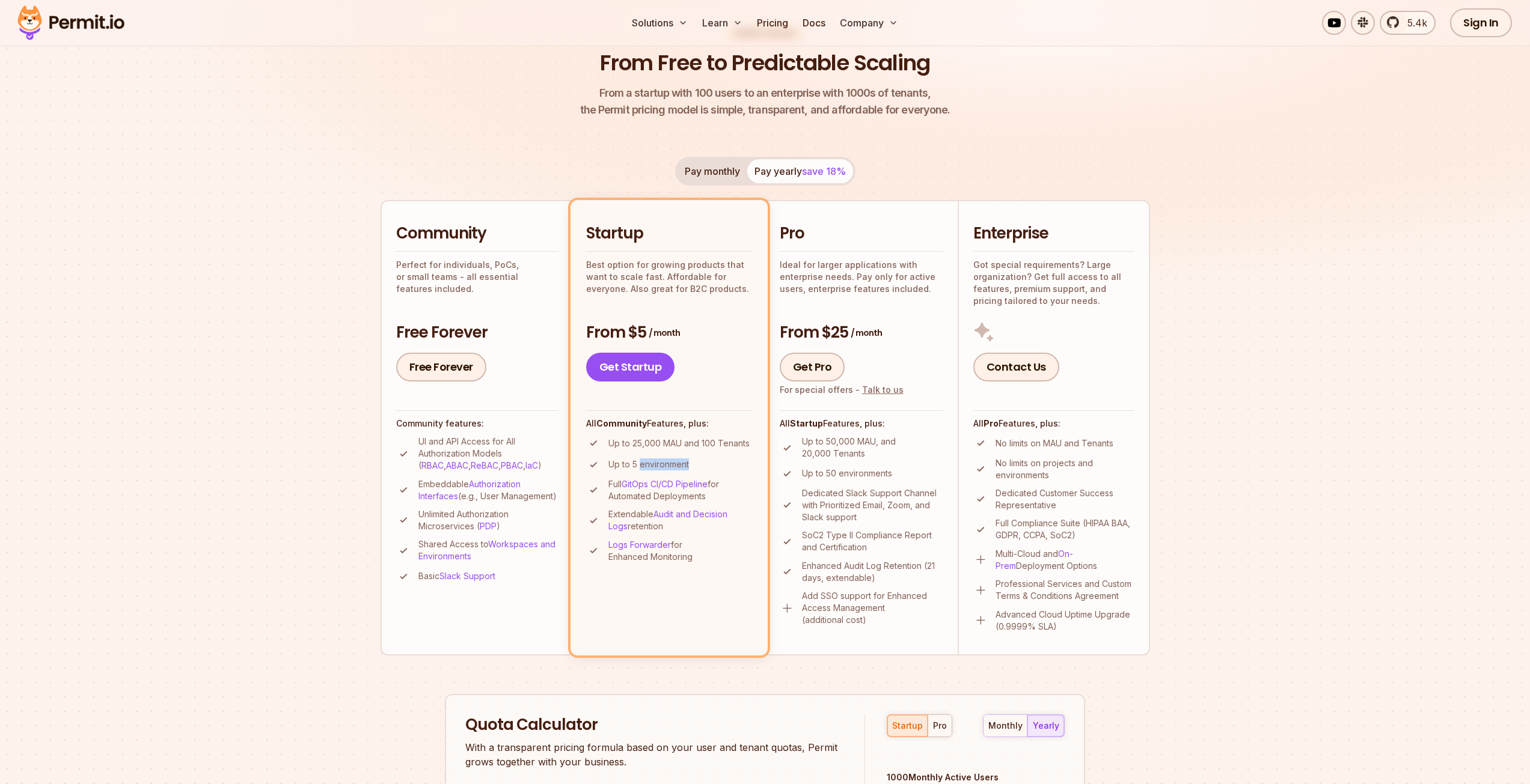
click at [655, 468] on p "Up to 5 environment" at bounding box center [648, 464] width 80 height 12
click at [679, 564] on li "Startup Best option for growing products that want to scale fast. Affordable fo…" at bounding box center [669, 427] width 197 height 455
drag, startPoint x: 807, startPoint y: 444, endPoint x: 860, endPoint y: 452, distance: 53.6
click at [860, 452] on p "Up to 50,000 MAU, and 20,000 Tenants" at bounding box center [872, 448] width 141 height 24
click at [856, 469] on p "Up to 50 environments" at bounding box center [847, 474] width 90 height 12
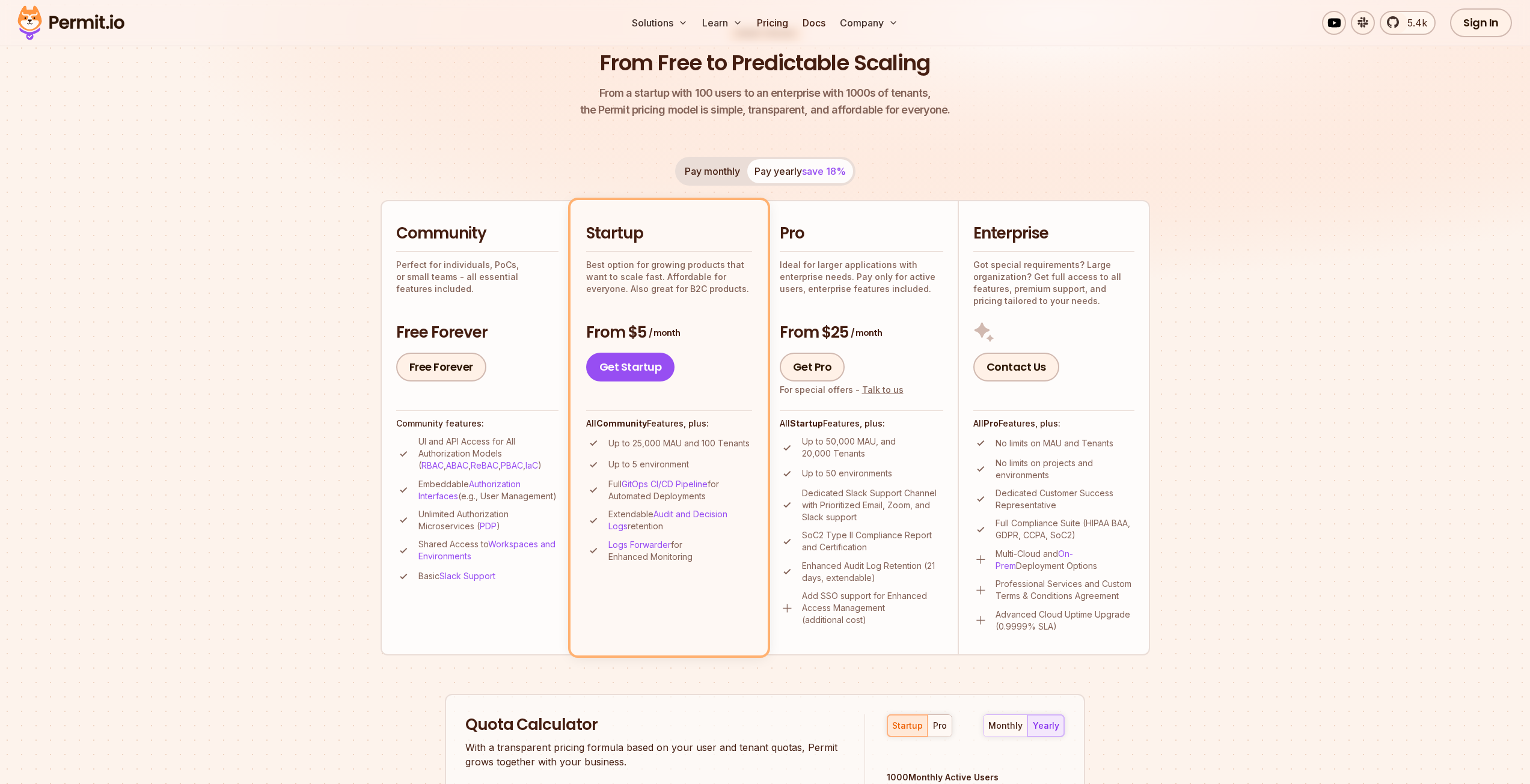
click at [851, 475] on p "Up to 50 environments" at bounding box center [847, 474] width 90 height 12
click at [853, 496] on p "Dedicated Slack Support Channel with Prioritized Email, Zoom, and Slack support" at bounding box center [872, 506] width 141 height 36
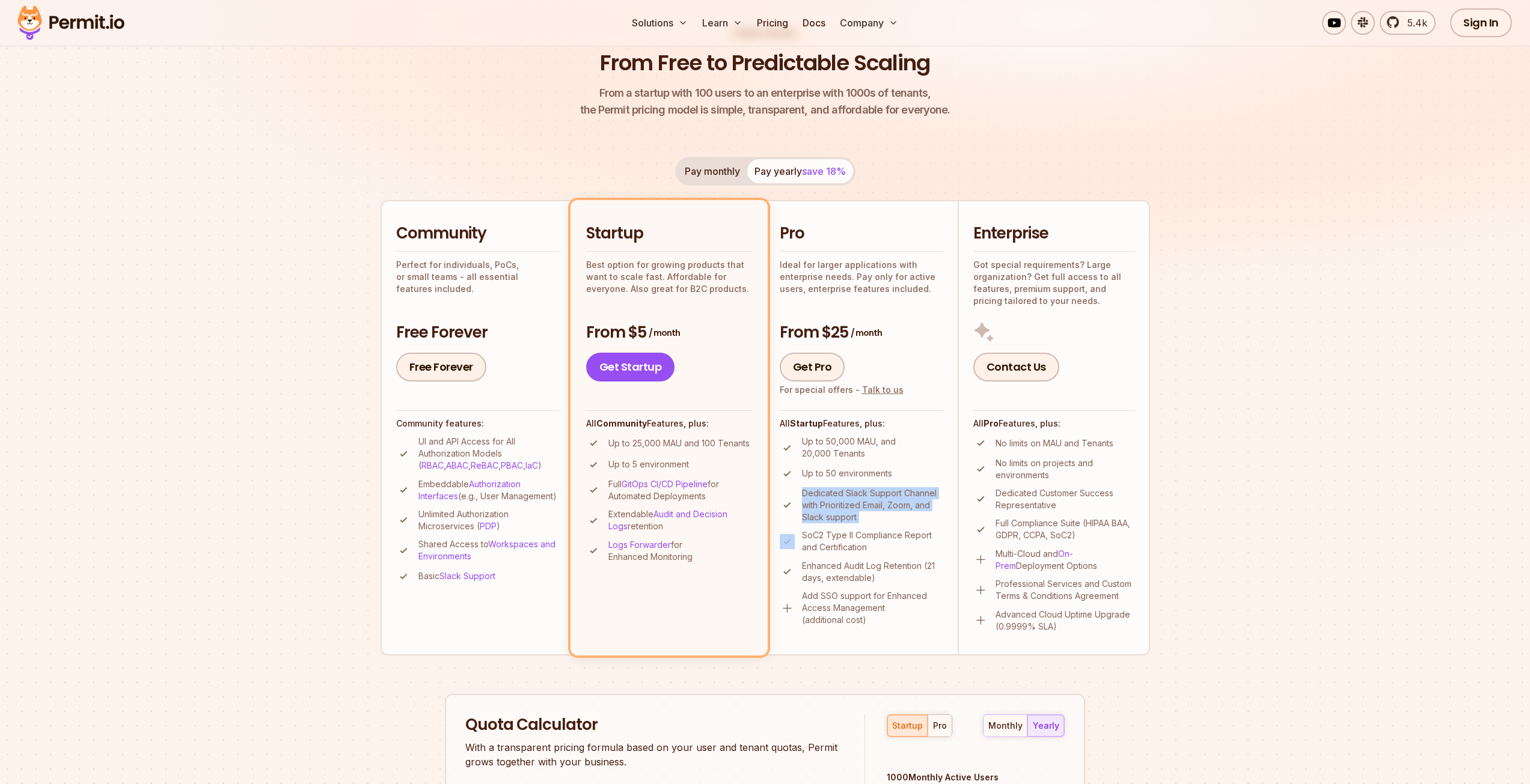
click at [853, 496] on p "Dedicated Slack Support Channel with Prioritized Email, Zoom, and Slack support" at bounding box center [872, 506] width 141 height 36
click at [861, 523] on ul "Up to 50,000 MAU, and 20,000 Tenants Up to 50 environments Dedicated Slack Supp…" at bounding box center [861, 531] width 163 height 190
drag, startPoint x: 850, startPoint y: 495, endPoint x: 846, endPoint y: 517, distance: 22.4
click at [846, 517] on p "Dedicated Slack Support Channel with Prioritized Email, Zoom, and Slack support" at bounding box center [872, 506] width 141 height 36
click at [846, 519] on p "Dedicated Slack Support Channel with Prioritized Email, Zoom, and Slack support" at bounding box center [872, 506] width 141 height 36
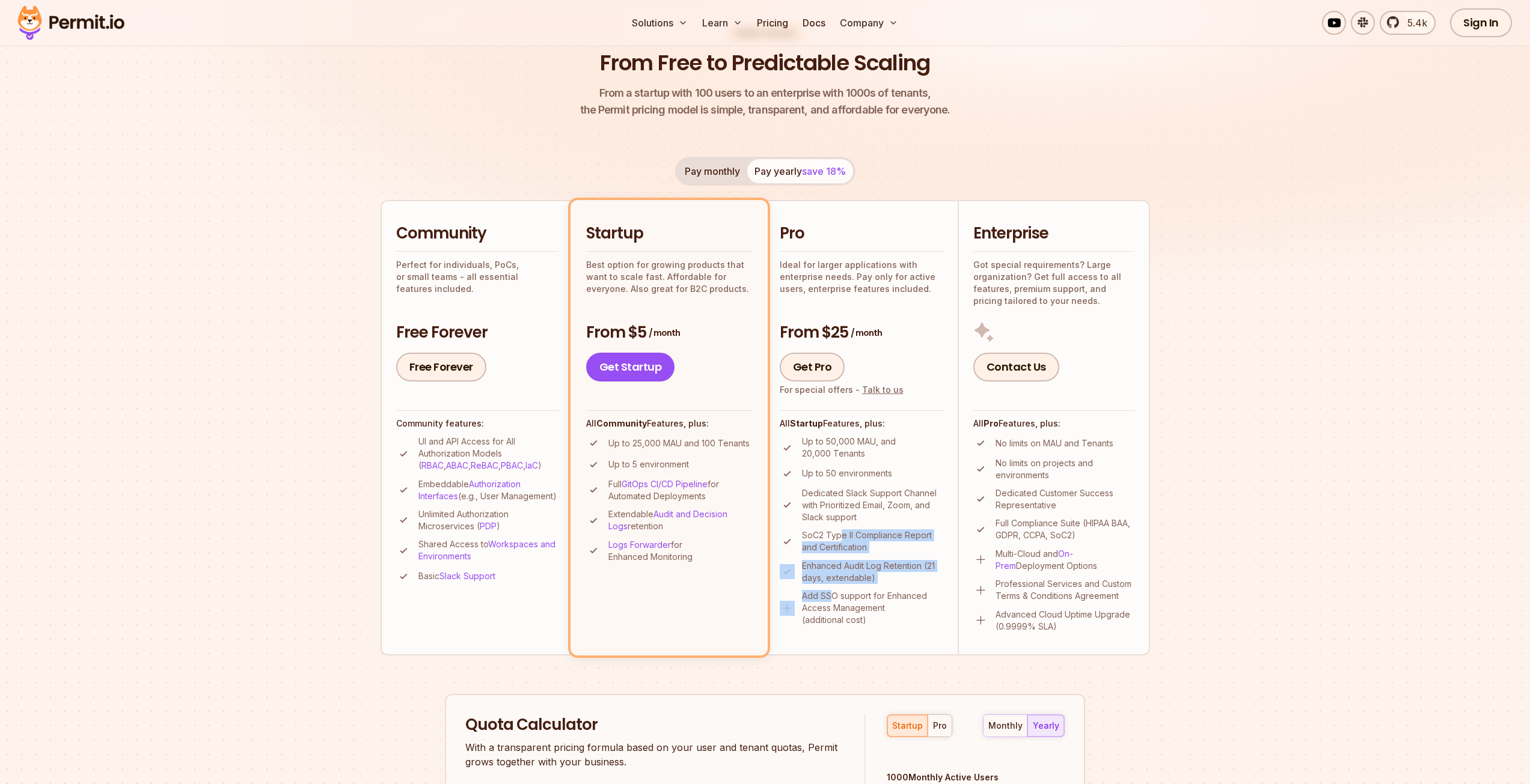
drag, startPoint x: 841, startPoint y: 539, endPoint x: 830, endPoint y: 602, distance: 64.0
click at [830, 567] on ul "Up to 50,000 MAU, and 20,000 Tenants Up to 50 environments Dedicated Slack Supp…" at bounding box center [861, 531] width 163 height 190
click at [831, 567] on p "Add SSO support for Enhanced Access Management (additional cost)" at bounding box center [872, 608] width 141 height 36
drag, startPoint x: 838, startPoint y: 570, endPoint x: 832, endPoint y: 586, distance: 17.1
click at [832, 567] on ul "Up to 50,000 MAU, and 20,000 Tenants Up to 50 environments Dedicated Slack Supp…" at bounding box center [861, 531] width 163 height 190
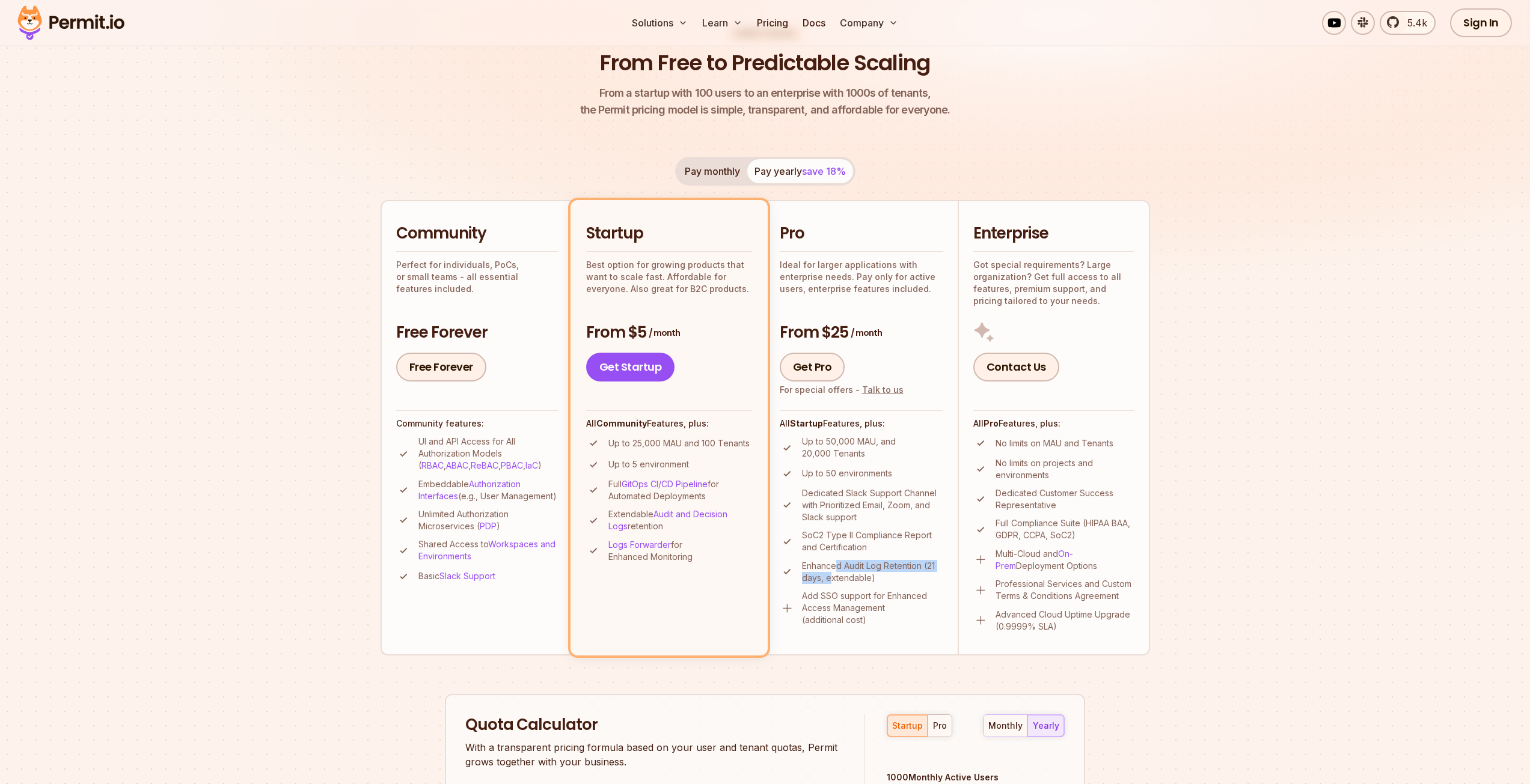
click at [832, 567] on ul "Up to 50,000 MAU, and 20,000 Tenants Up to 50 environments Dedicated Slack Supp…" at bounding box center [861, 531] width 163 height 190
drag, startPoint x: 842, startPoint y: 608, endPoint x: 837, endPoint y: 651, distance: 43.3
click at [837, 567] on li "Pro Ideal for larger applications with enterprise needs. Pay only for active us…" at bounding box center [861, 427] width 192 height 455
click at [838, 567] on p "Add SSO support for Enhanced Access Management (additional cost)" at bounding box center [872, 608] width 141 height 36
drag, startPoint x: 826, startPoint y: 590, endPoint x: 816, endPoint y: 611, distance: 23.3
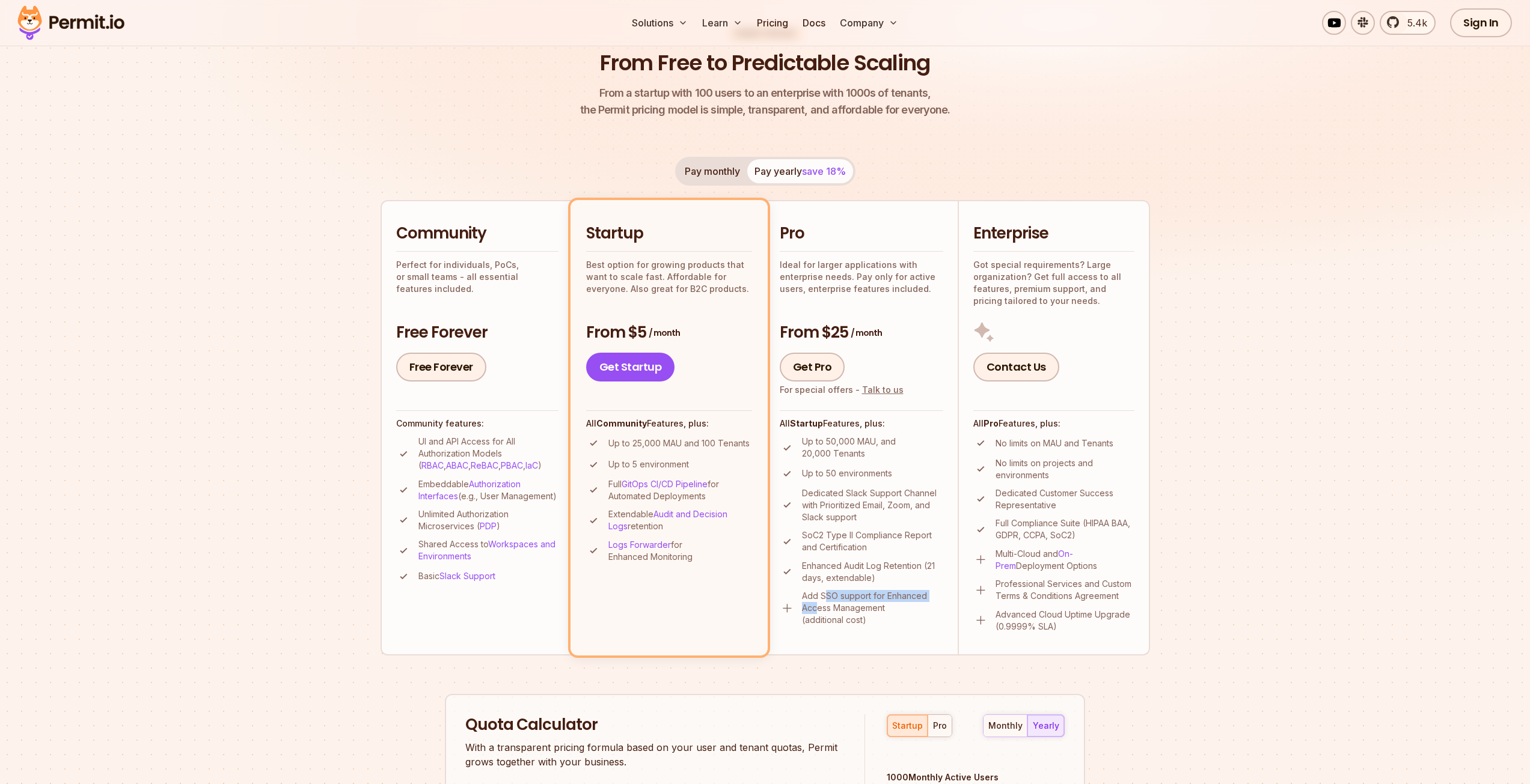
click at [816, 567] on ul "Up to 50,000 MAU, and 20,000 Tenants Up to 50 environments Dedicated Slack Supp…" at bounding box center [861, 531] width 163 height 190
click at [851, 567] on p "Add SSO support for Enhanced Access Management (additional cost)" at bounding box center [872, 608] width 141 height 36
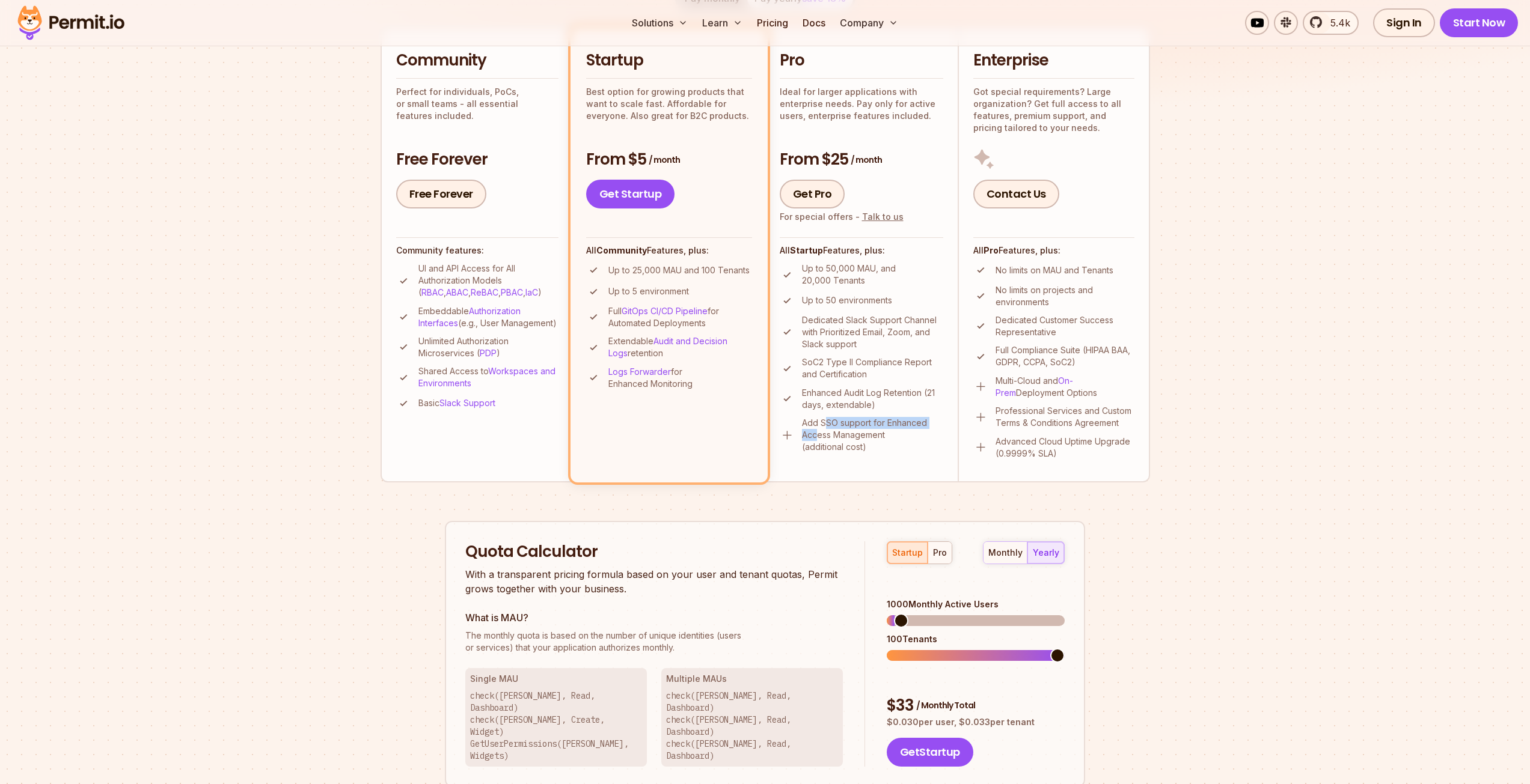
scroll to position [360, 0]
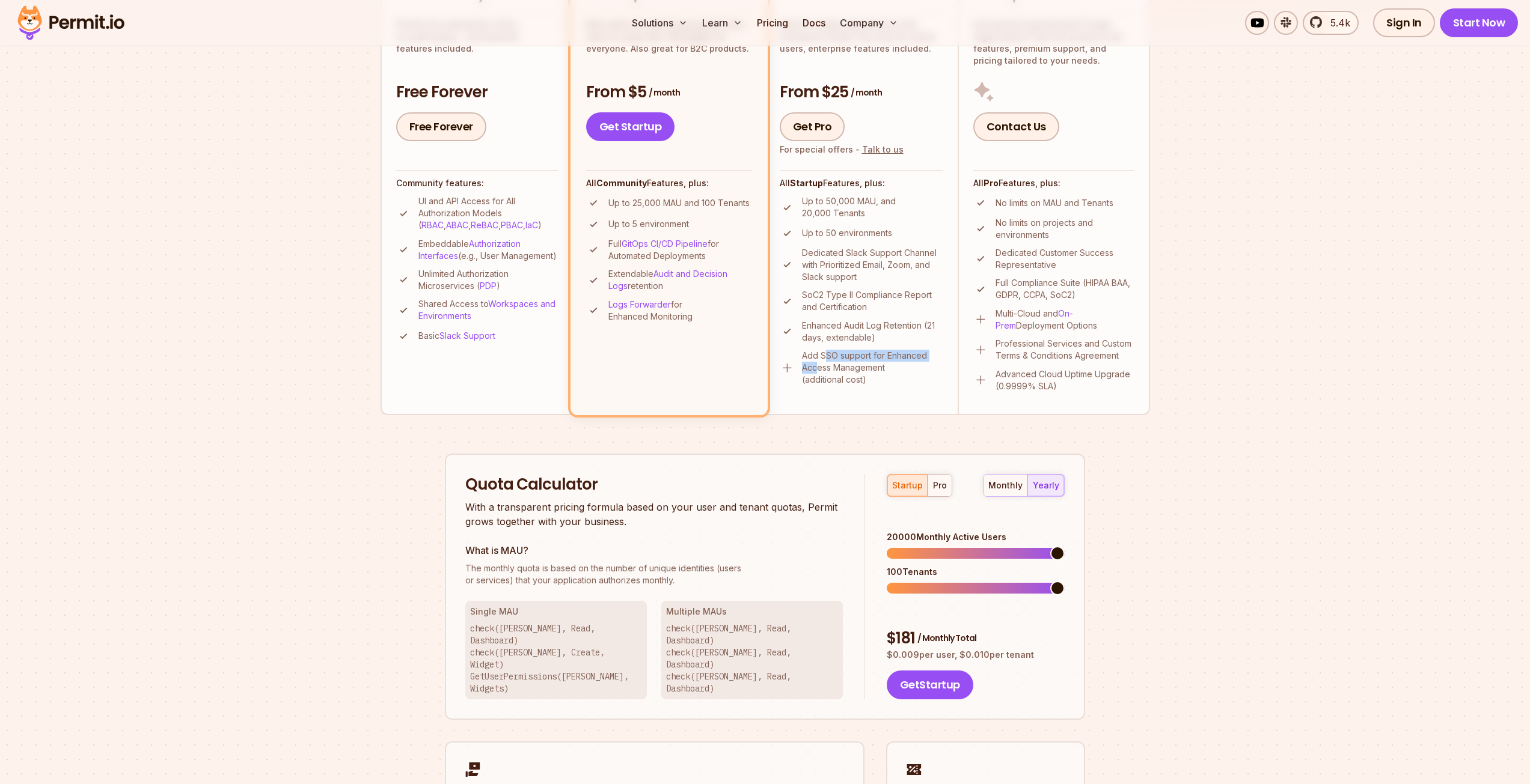
click at [1065, 546] on span at bounding box center [1057, 553] width 15 height 15
click at [919, 548] on span at bounding box center [903, 553] width 33 height 11
click at [611, 519] on p "With a transparent pricing formula based on your user and tenant quotas, Permit…" at bounding box center [654, 513] width 377 height 29
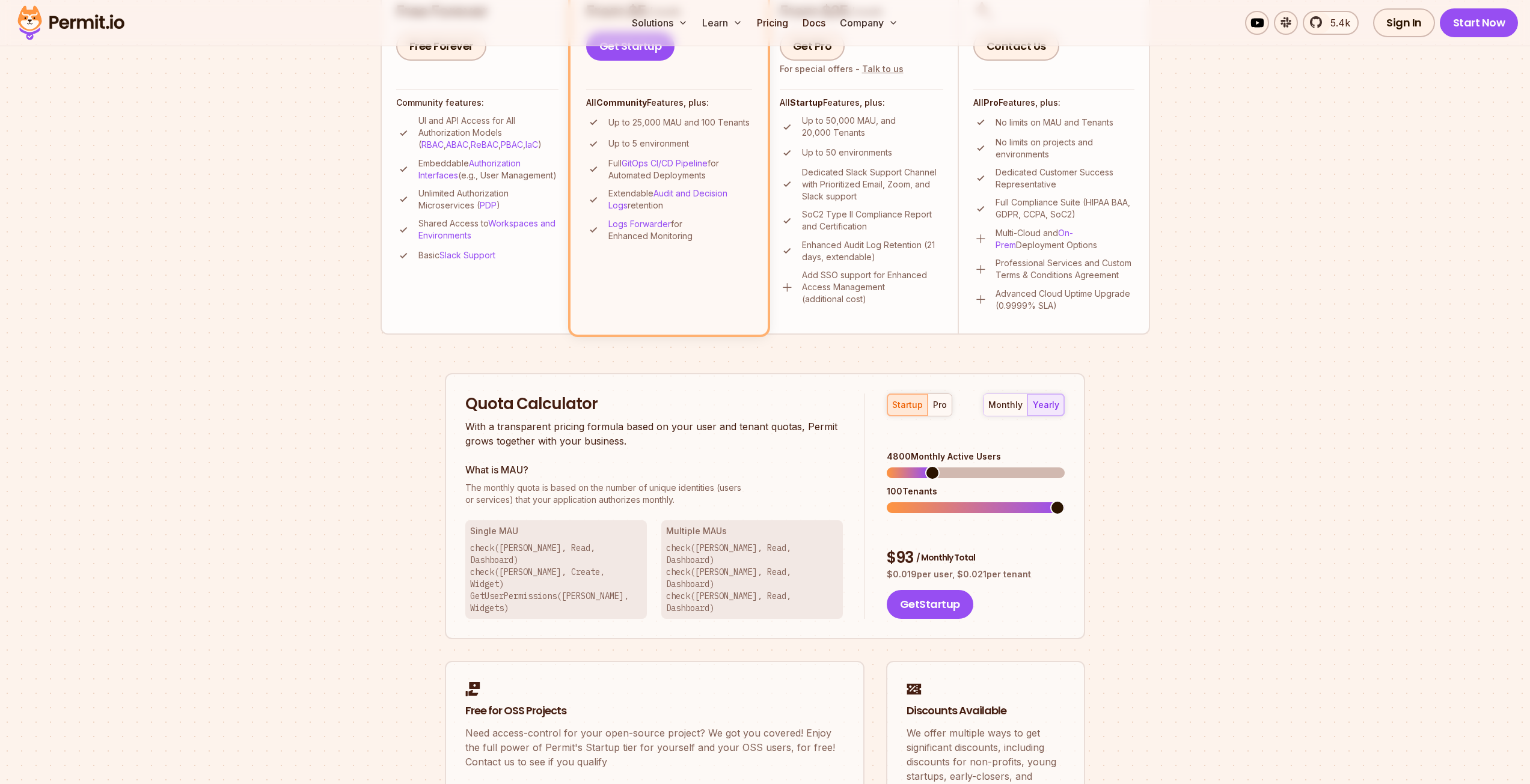
scroll to position [721, 0]
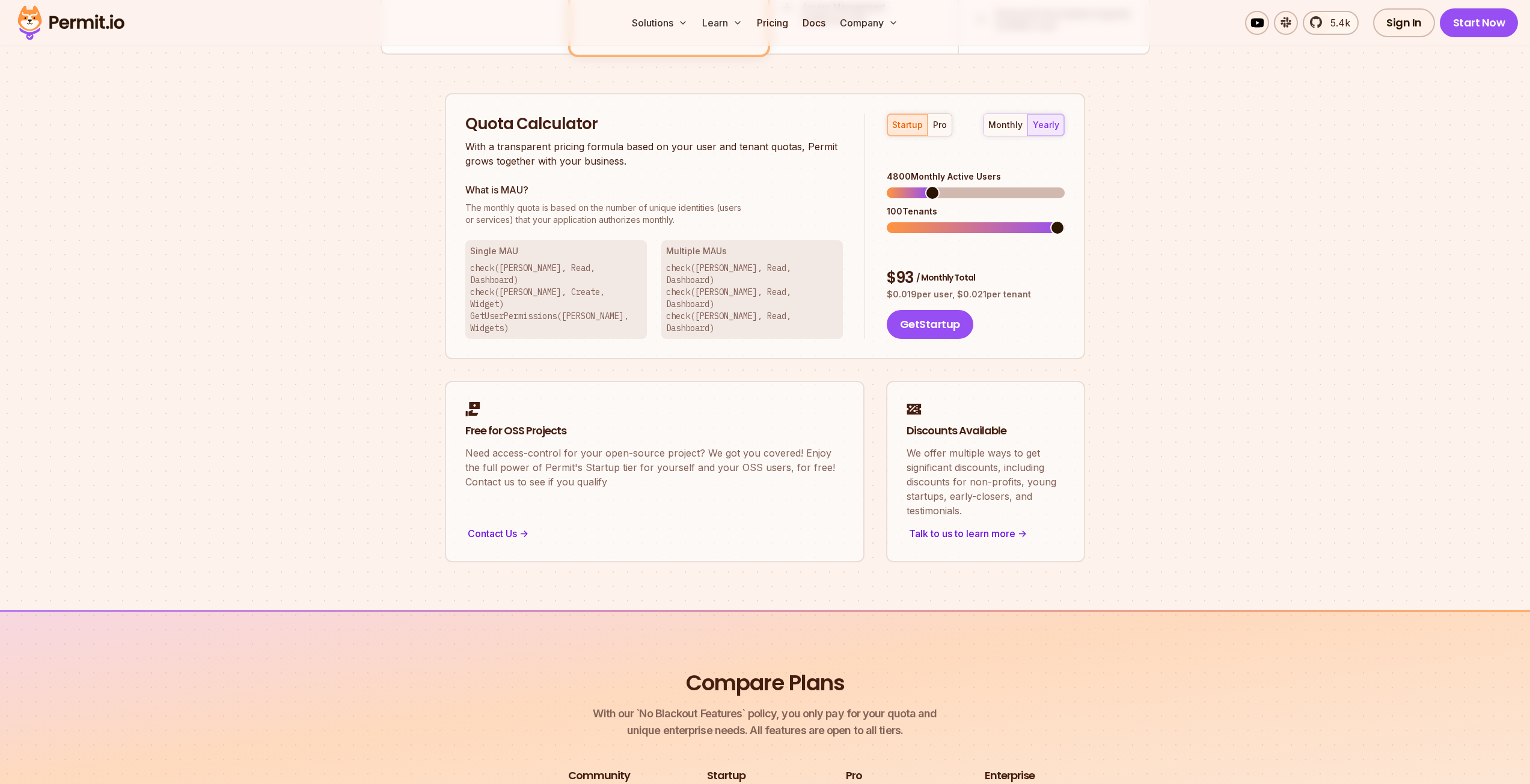
click at [590, 283] on p "check([PERSON_NAME], Read, Dashboard) check([PERSON_NAME], Create, Widget) GetU…" at bounding box center [555, 297] width 172 height 72
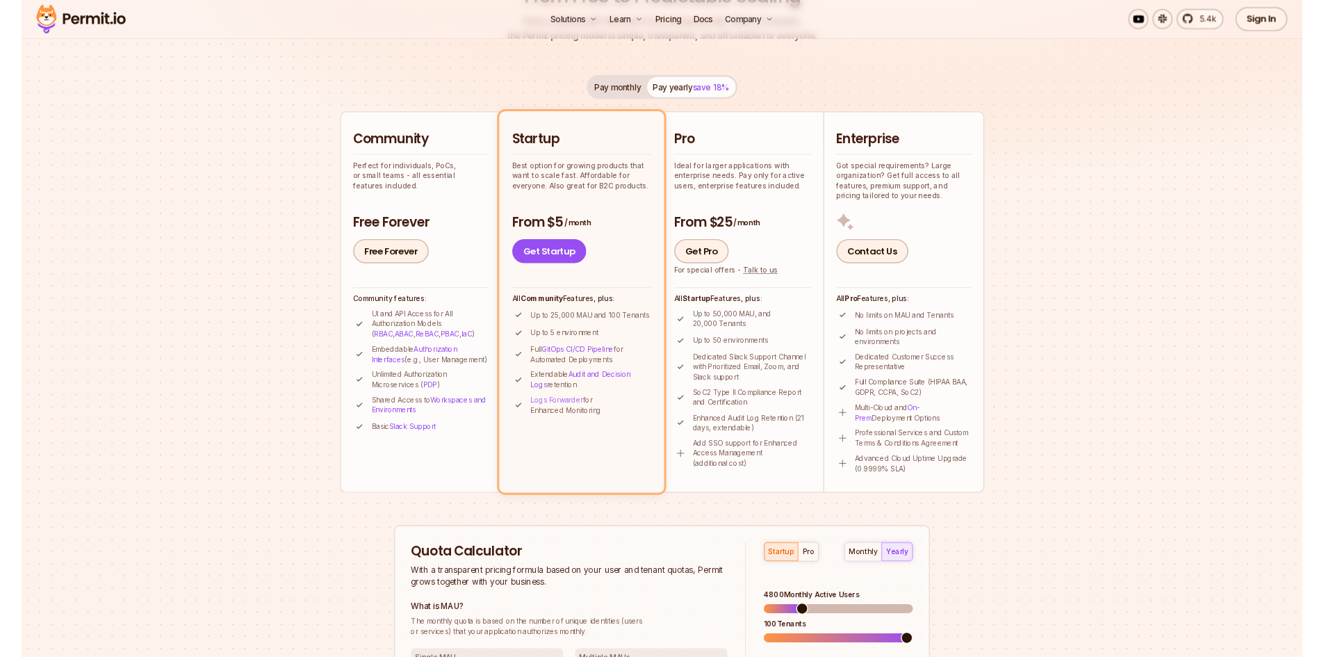
scroll to position [0, 0]
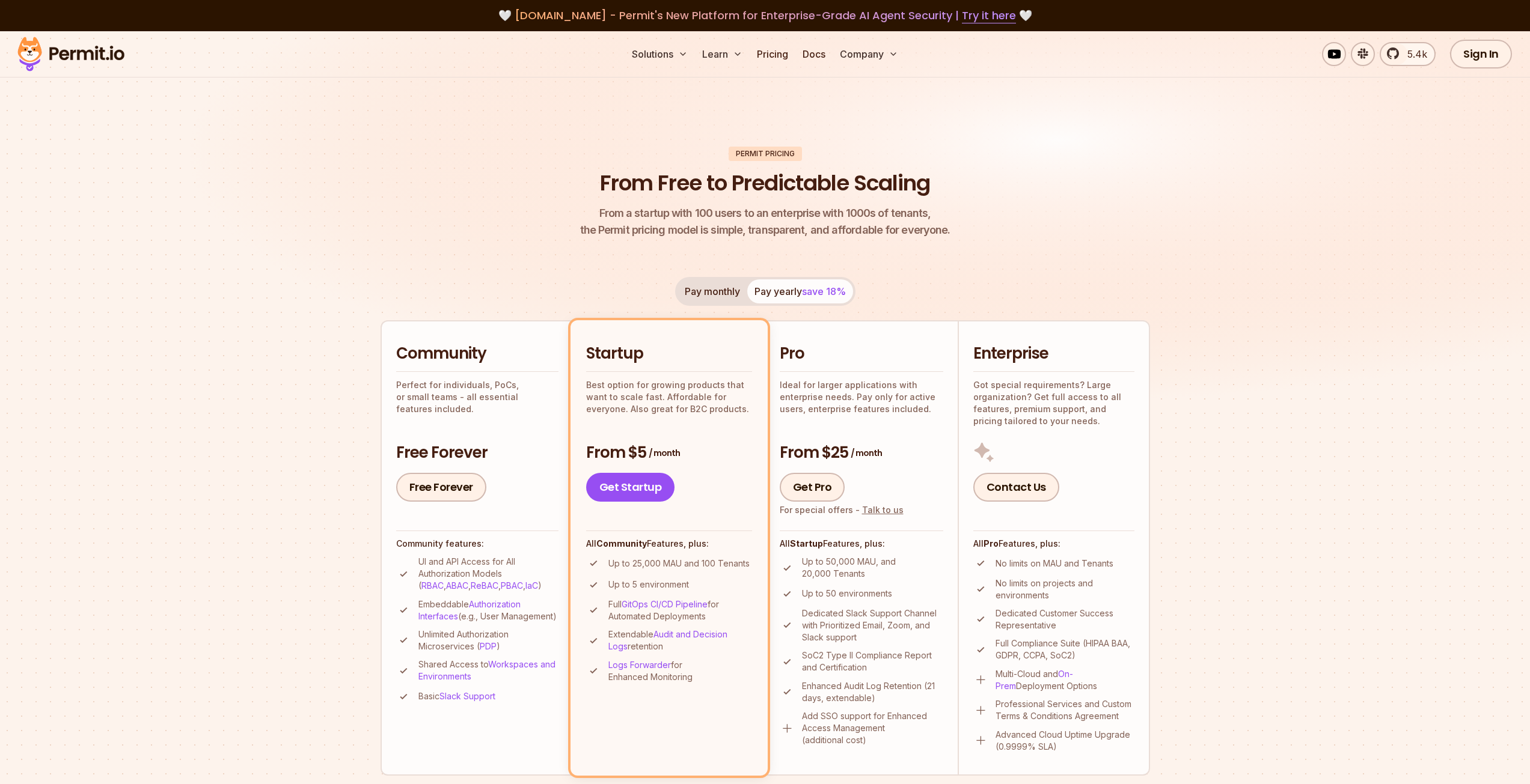
click at [781, 262] on div "Permit Pricing From Free to Predictable Scaling From a startup with 100 users t…" at bounding box center [765, 715] width 770 height 1137
click at [731, 87] on link "Videos" at bounding box center [757, 90] width 119 height 34
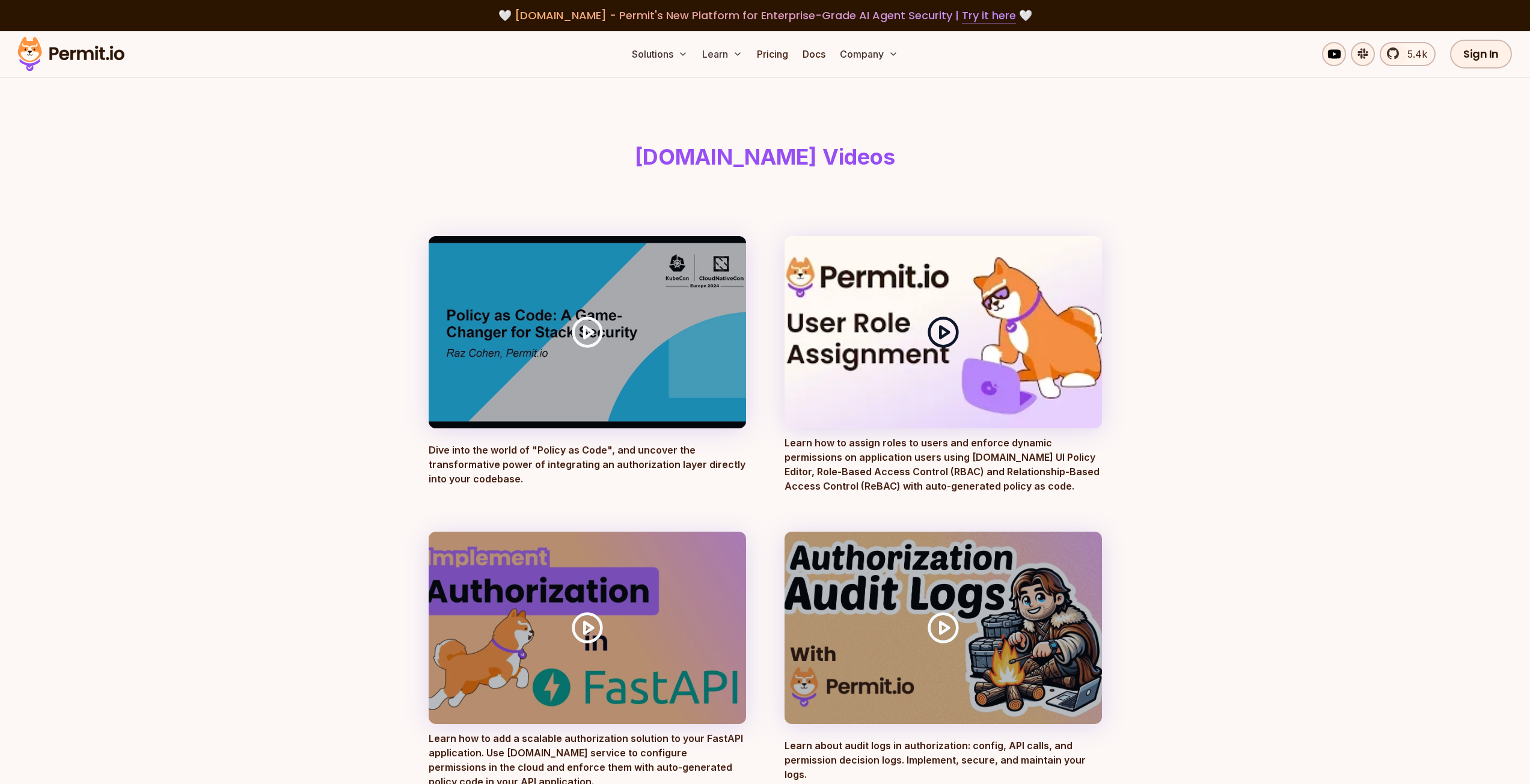
click at [898, 315] on div at bounding box center [943, 332] width 317 height 192
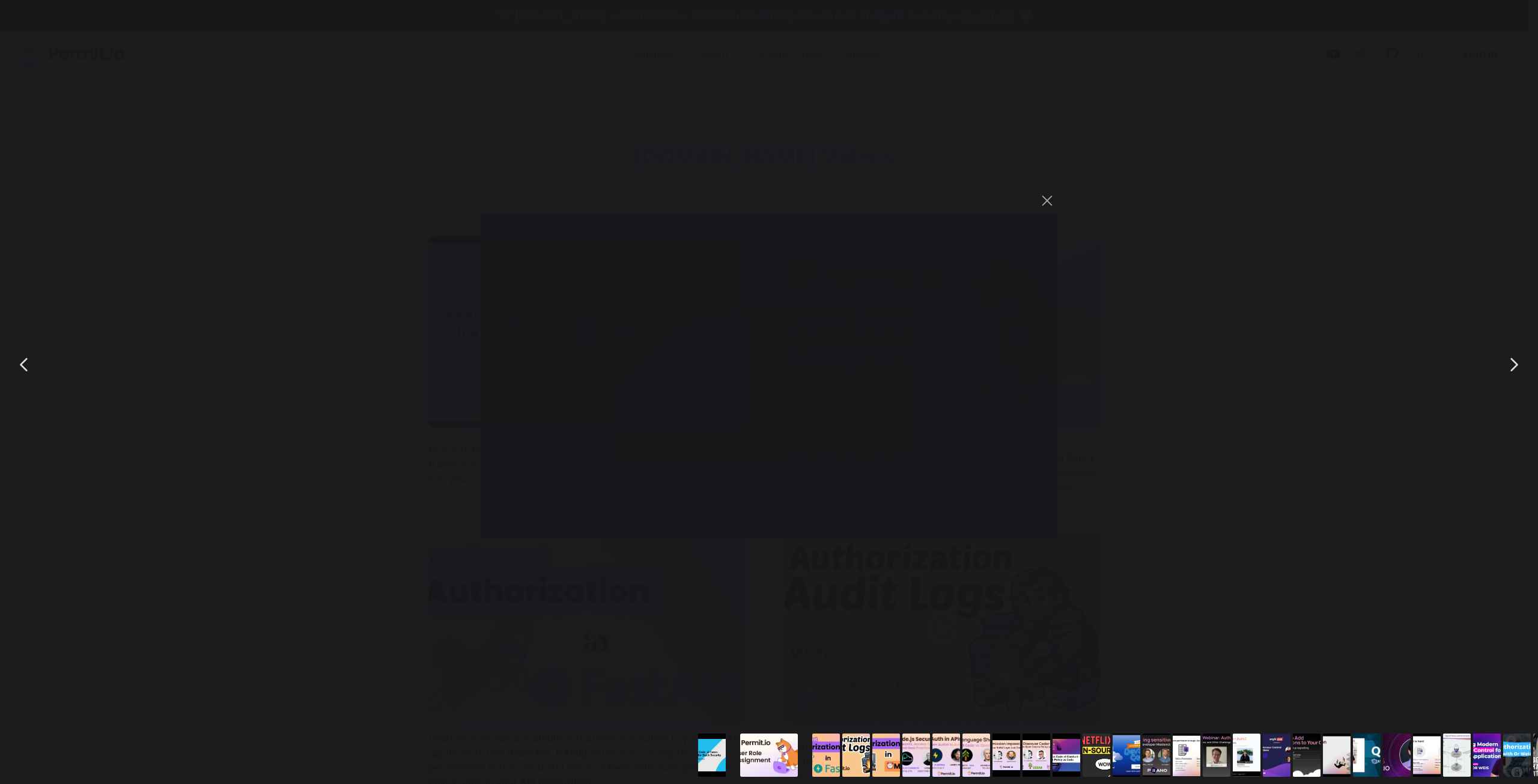
click at [986, 567] on div "You can close this modal content with the ESC key" at bounding box center [769, 364] width 1538 height 729
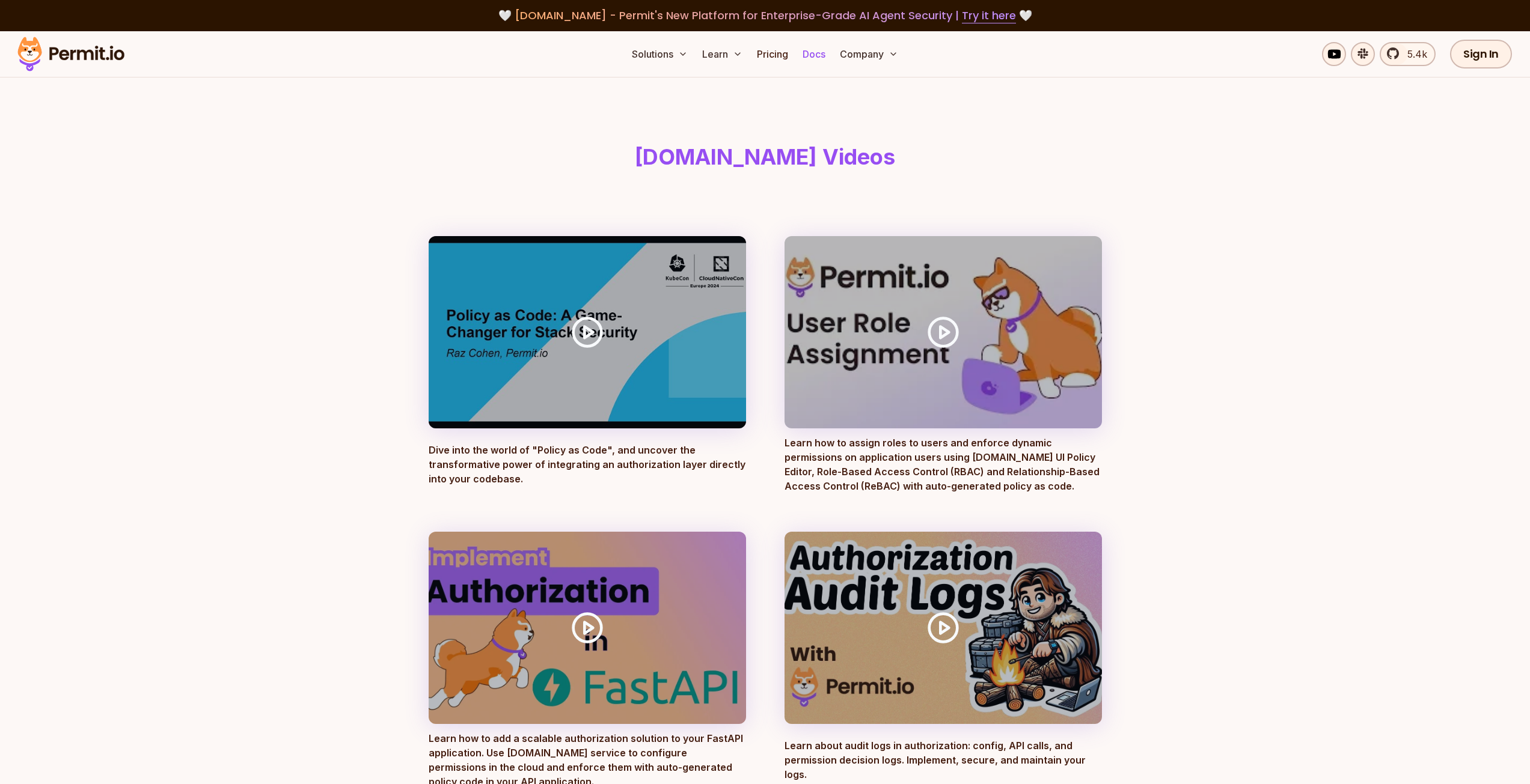
click at [813, 50] on link "Docs" at bounding box center [814, 54] width 33 height 24
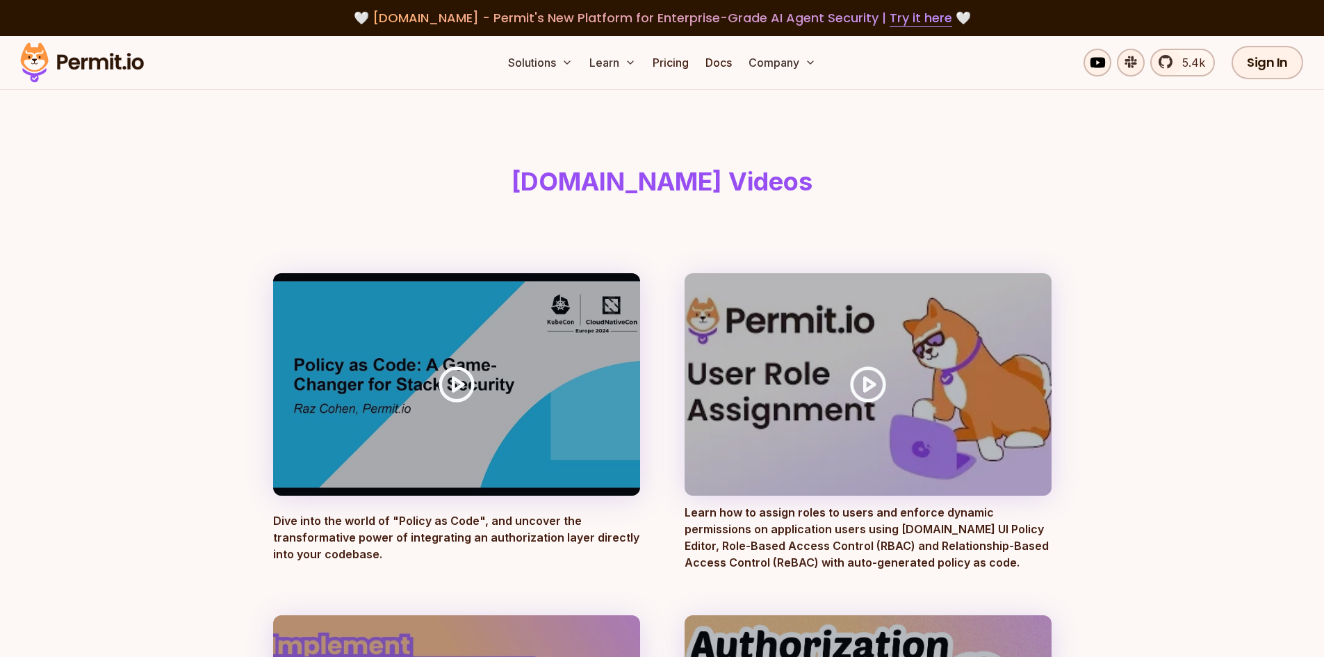
click at [367, 149] on header "[DOMAIN_NAME] Videos" at bounding box center [662, 181] width 801 height 183
drag, startPoint x: 516, startPoint y: 24, endPoint x: 749, endPoint y: 13, distance: 233.1
click at [749, 13] on span "[DOMAIN_NAME] - Permit's New Platform for Enterprise-Grade AI Agent Security | …" at bounding box center [662, 17] width 580 height 17
click at [1058, 119] on header "[DOMAIN_NAME] Videos" at bounding box center [662, 181] width 801 height 183
drag, startPoint x: 687, startPoint y: 26, endPoint x: 906, endPoint y: 29, distance: 218.9
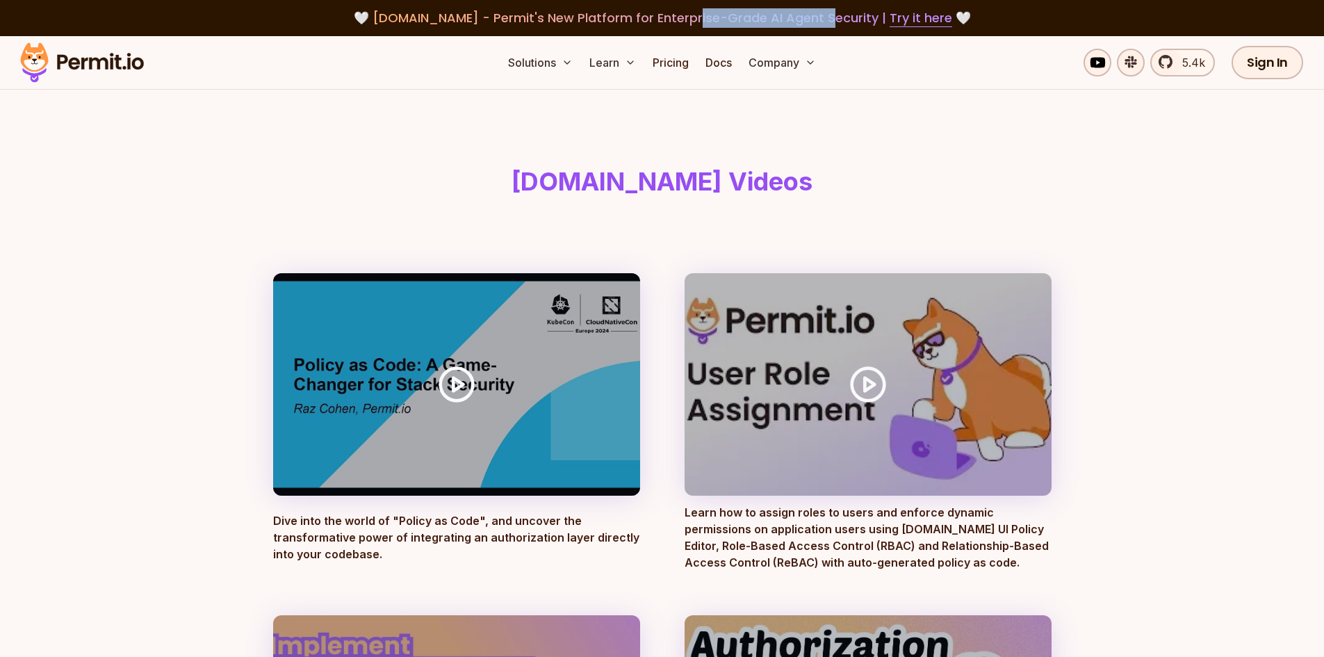
click at [906, 29] on div "🤍 [DOMAIN_NAME] - Permit's New Platform for Enterprise-Grade AI Agent Security …" at bounding box center [662, 18] width 1324 height 36
click at [937, 201] on header "[DOMAIN_NAME] Videos" at bounding box center [662, 181] width 801 height 183
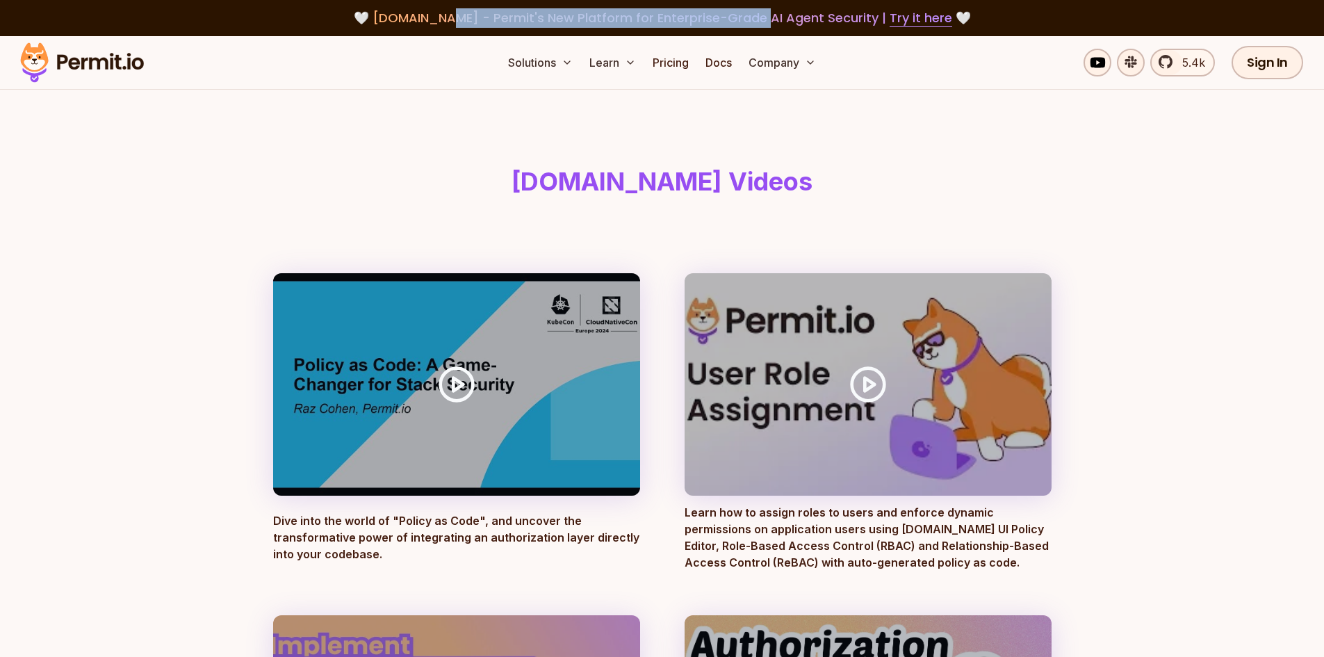
drag, startPoint x: 459, startPoint y: 17, endPoint x: 760, endPoint y: 19, distance: 301.6
click at [760, 19] on span "[DOMAIN_NAME] - Permit's New Platform for Enterprise-Grade AI Agent Security | …" at bounding box center [662, 17] width 580 height 17
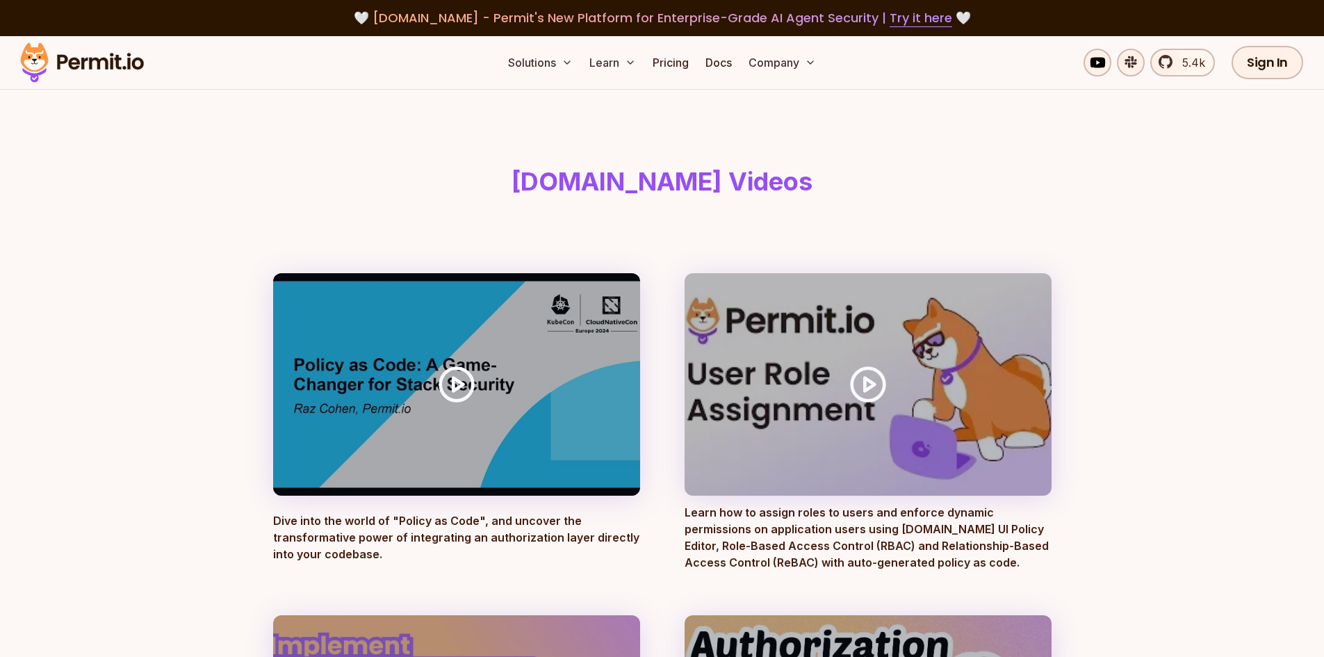
click at [760, 19] on span "[DOMAIN_NAME] - Permit's New Platform for Enterprise-Grade AI Agent Security | …" at bounding box center [662, 17] width 580 height 17
click at [896, 21] on link "Try it here" at bounding box center [921, 18] width 63 height 18
